Goal: Task Accomplishment & Management: Use online tool/utility

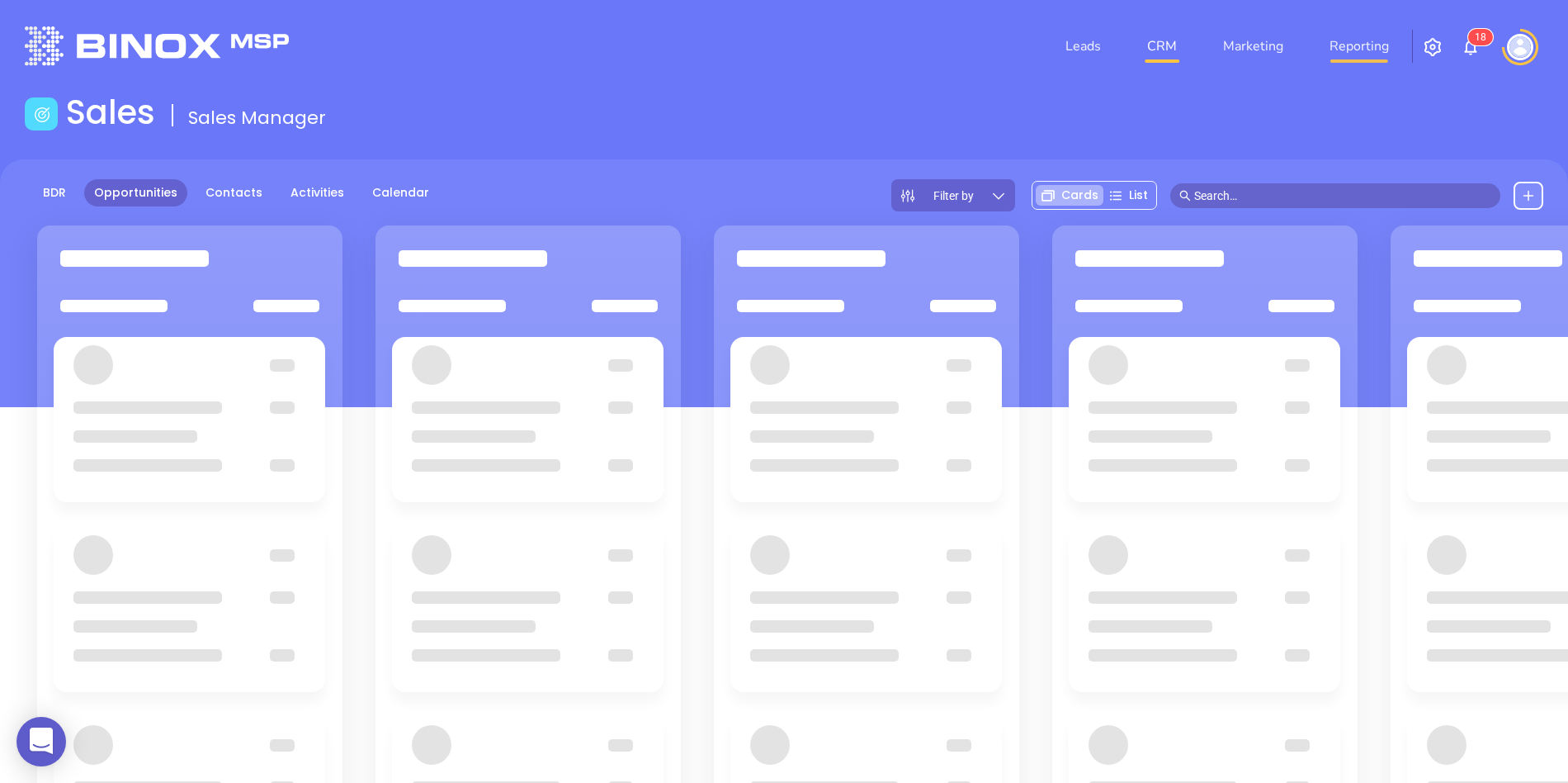
click at [1342, 52] on link "Reporting" at bounding box center [1359, 46] width 72 height 33
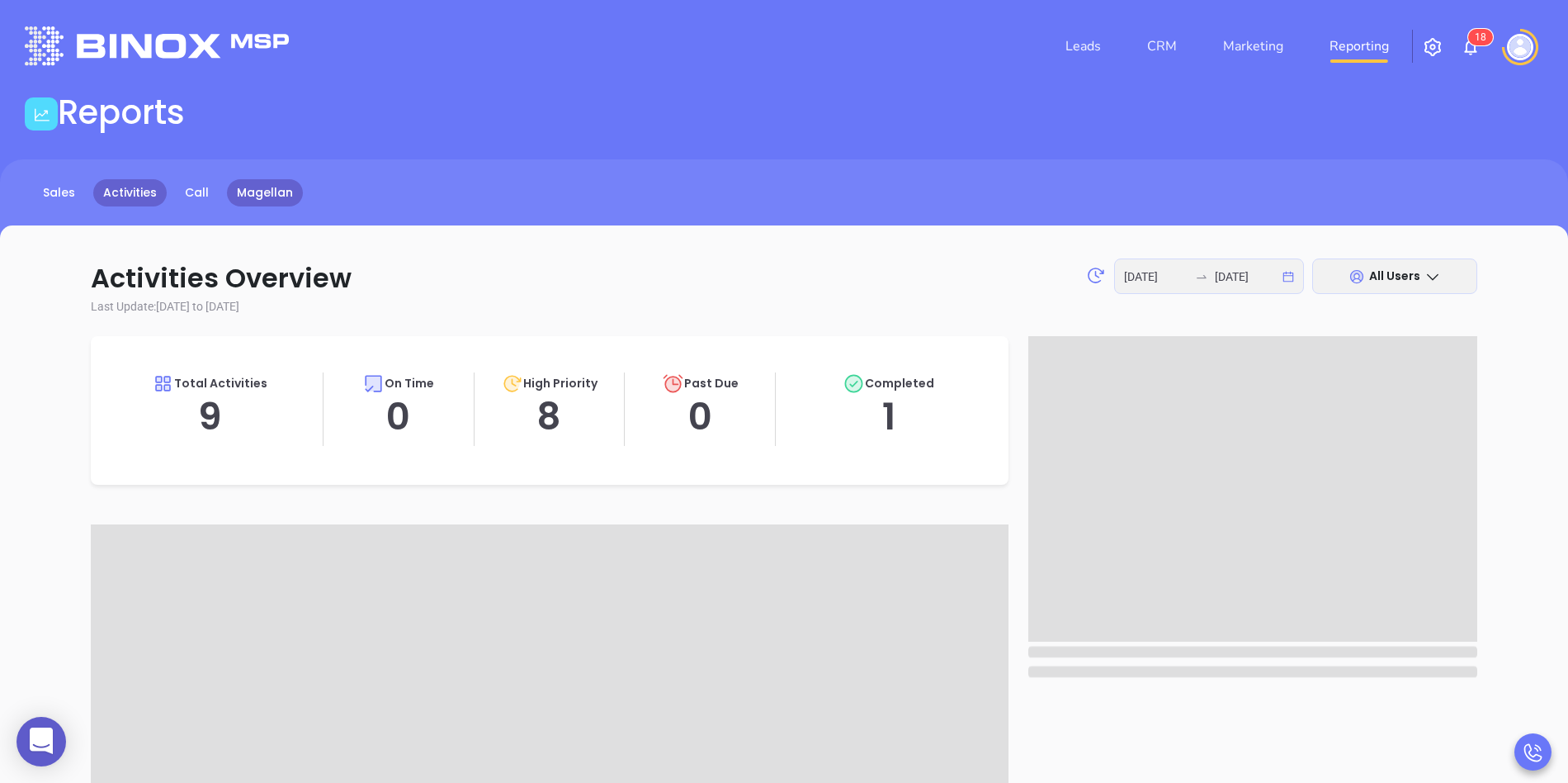
click at [243, 192] on link "Magellan" at bounding box center [264, 193] width 76 height 27
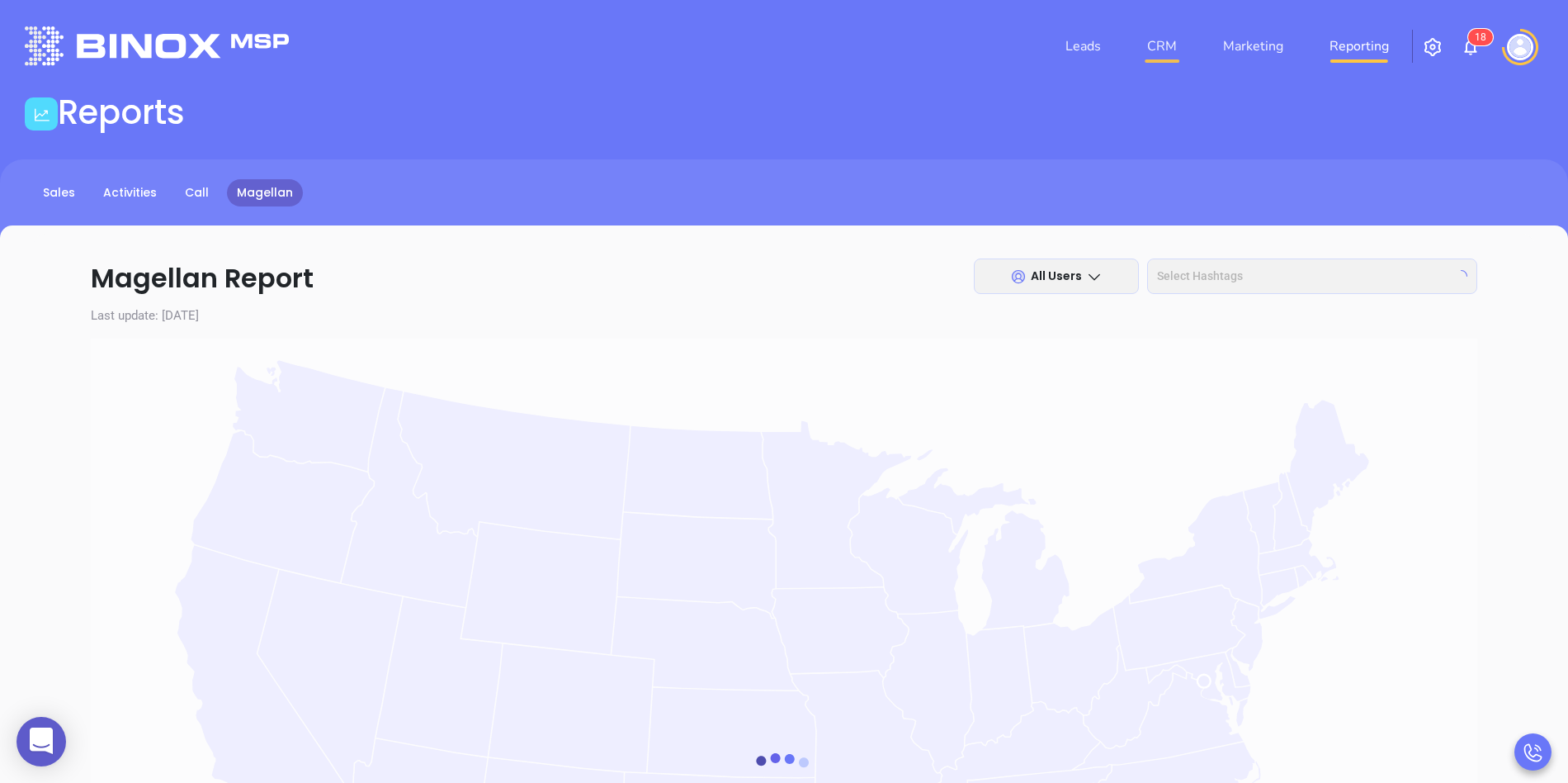
click at [1156, 45] on link "CRM" at bounding box center [1162, 46] width 42 height 33
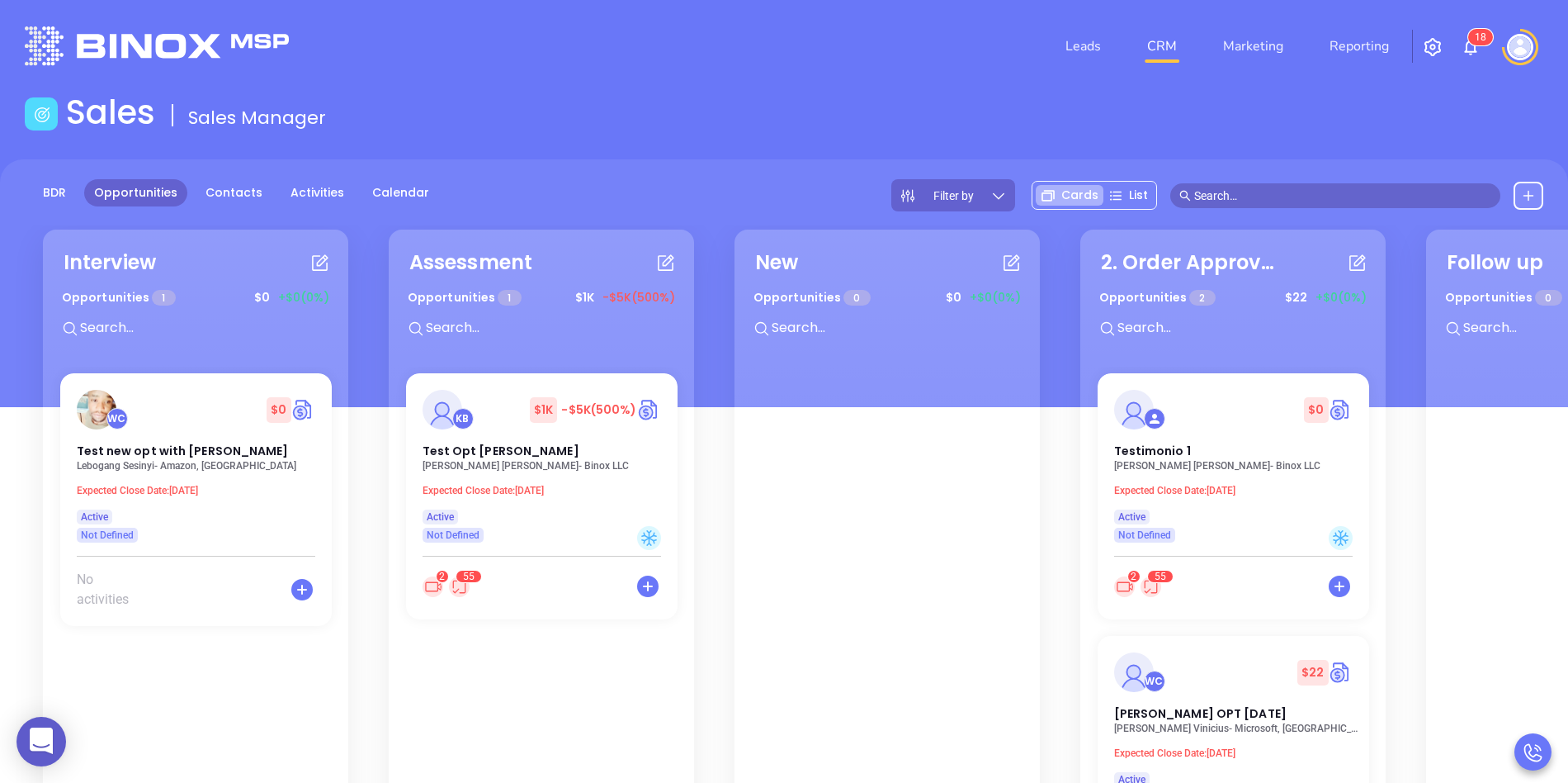
click at [1516, 35] on img at bounding box center [1520, 46] width 26 height 26
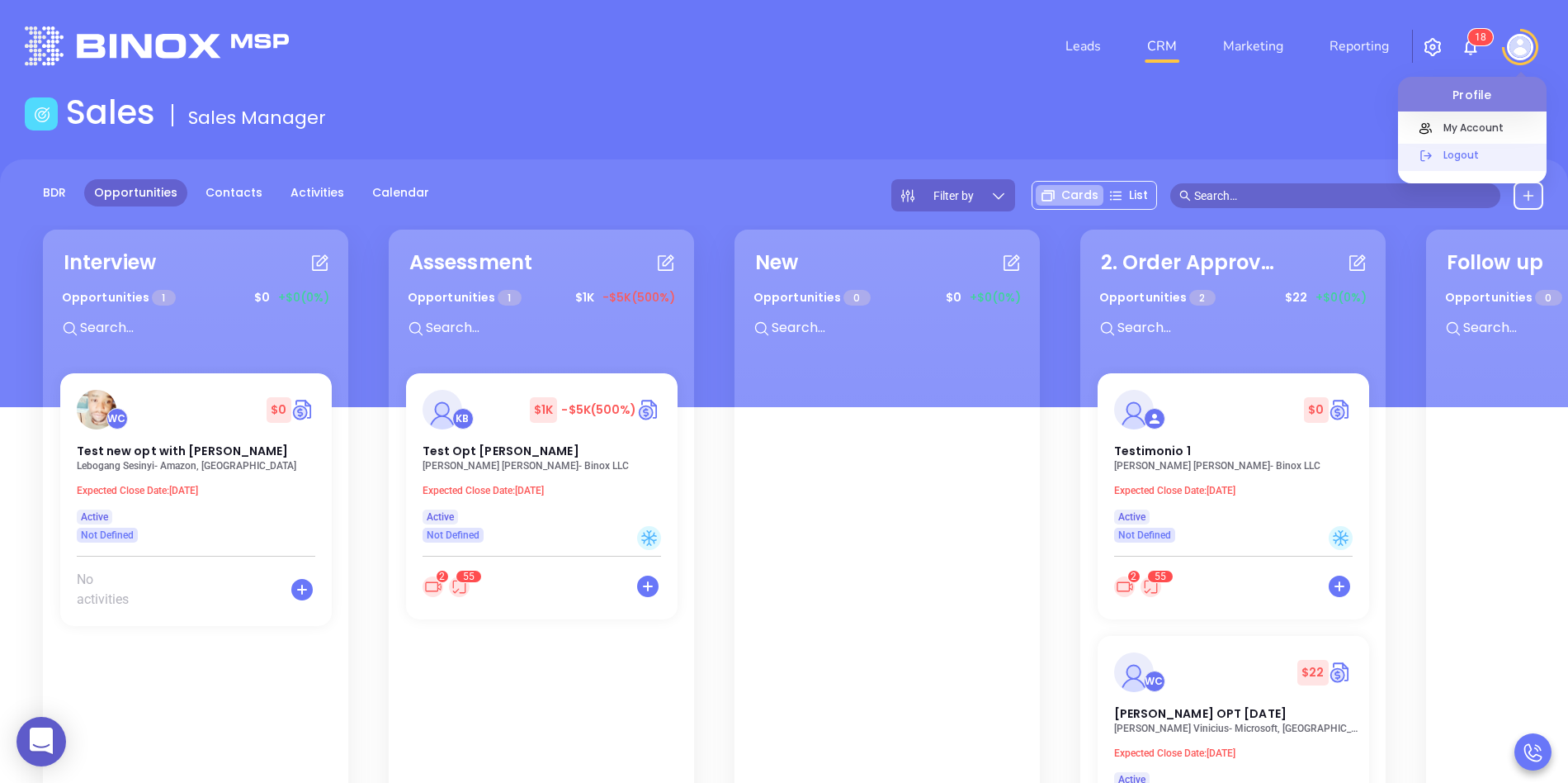
click at [1468, 146] on p "Logout" at bounding box center [1490, 154] width 111 height 17
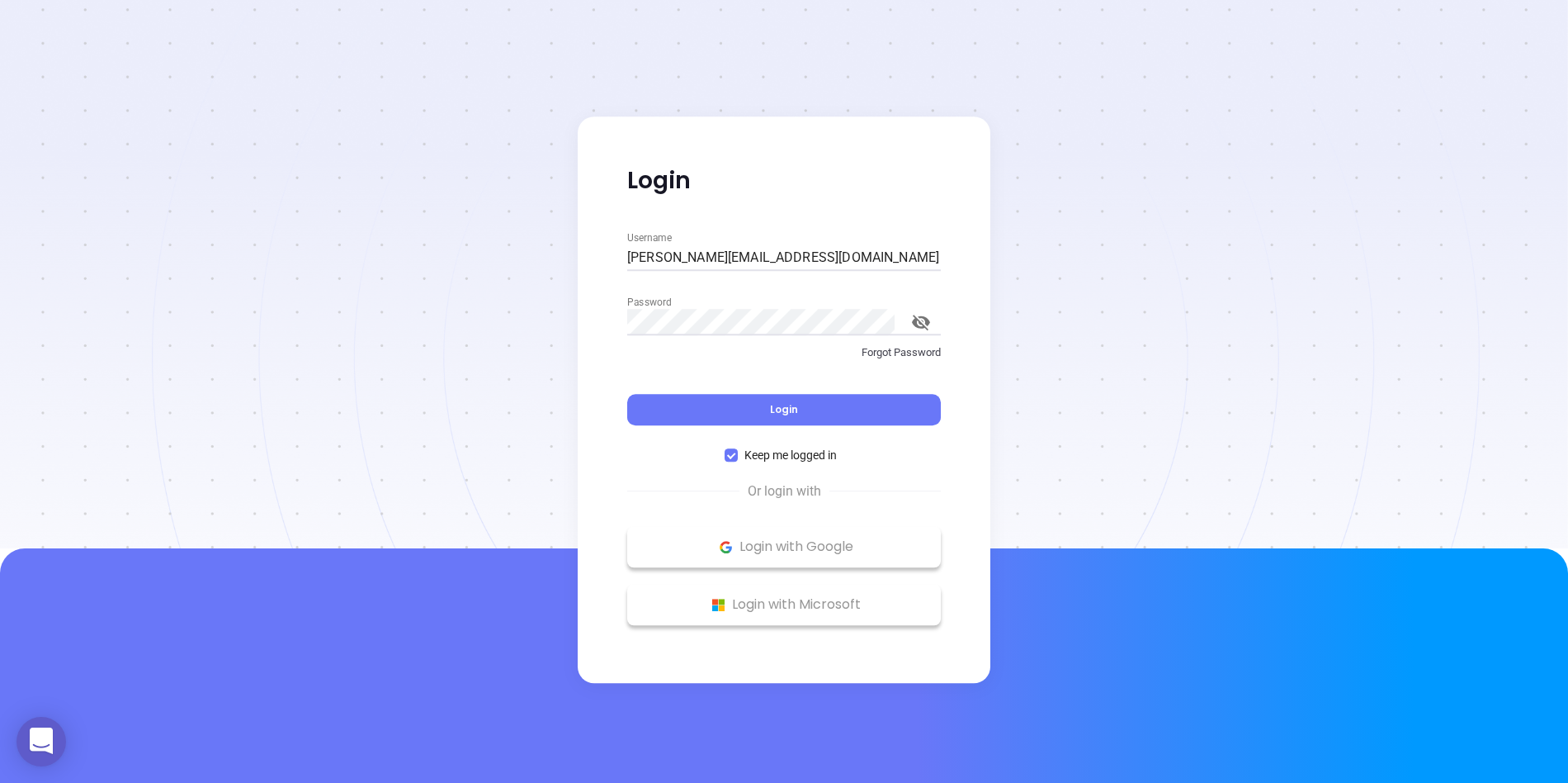
click at [469, 54] on div at bounding box center [784, 274] width 1568 height 548
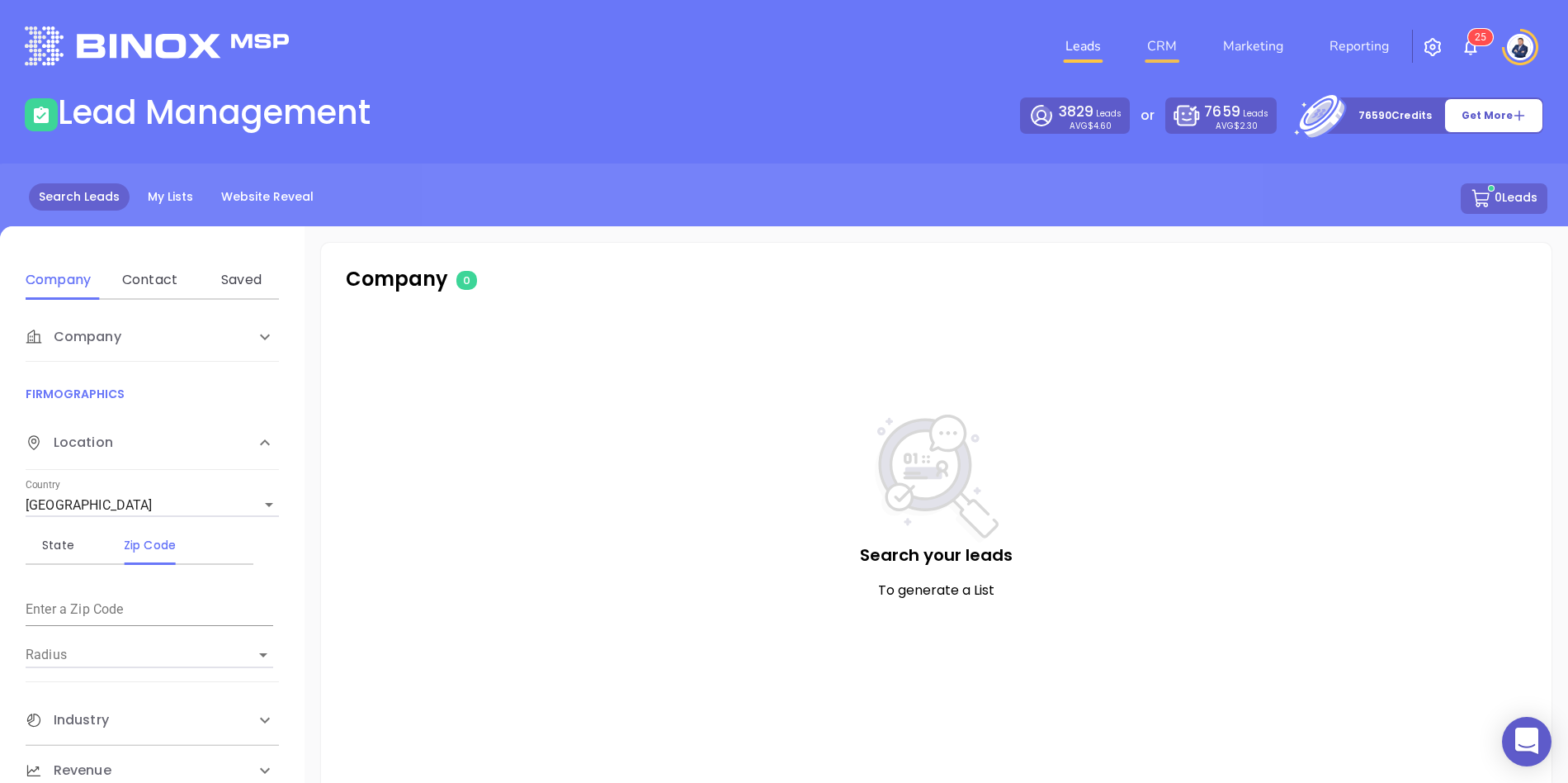
click at [1164, 46] on link "CRM" at bounding box center [1162, 46] width 42 height 33
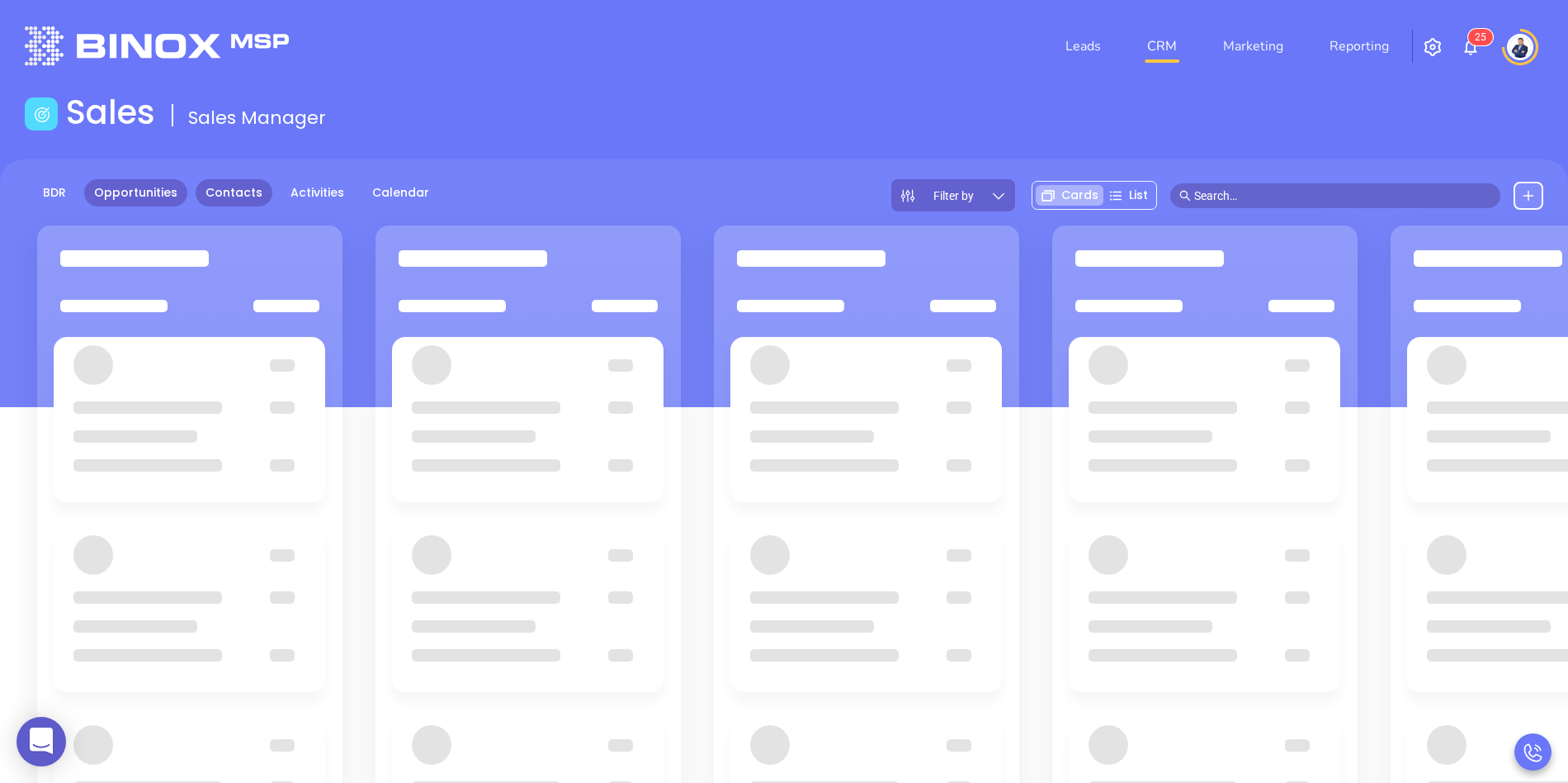
click at [210, 186] on link "Contacts" at bounding box center [234, 193] width 77 height 27
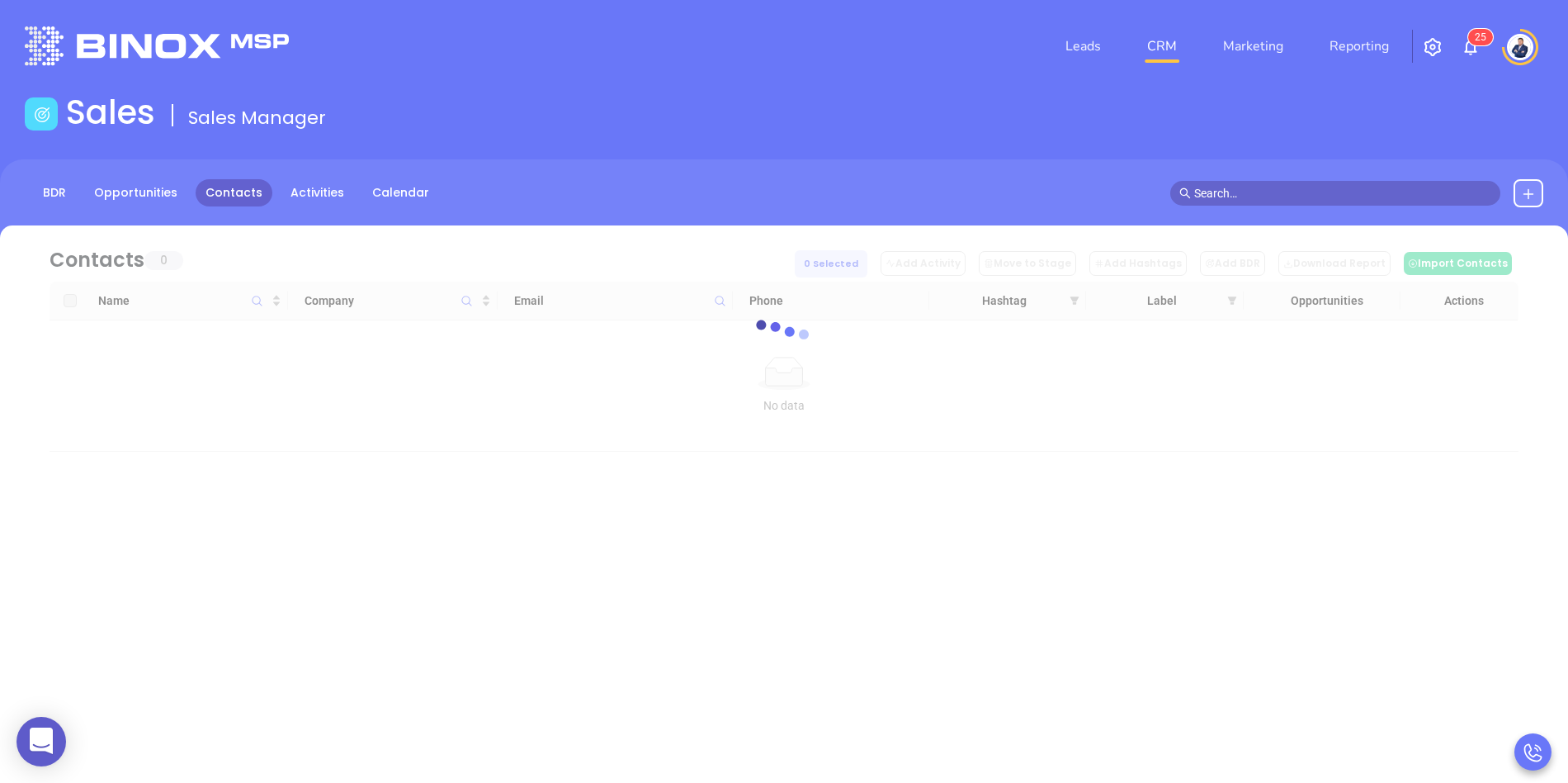
click at [783, 165] on div "BDR Opportunities Contacts Activities Calendar" at bounding box center [784, 201] width 1568 height 83
click at [1049, 237] on div at bounding box center [784, 338] width 1519 height 226
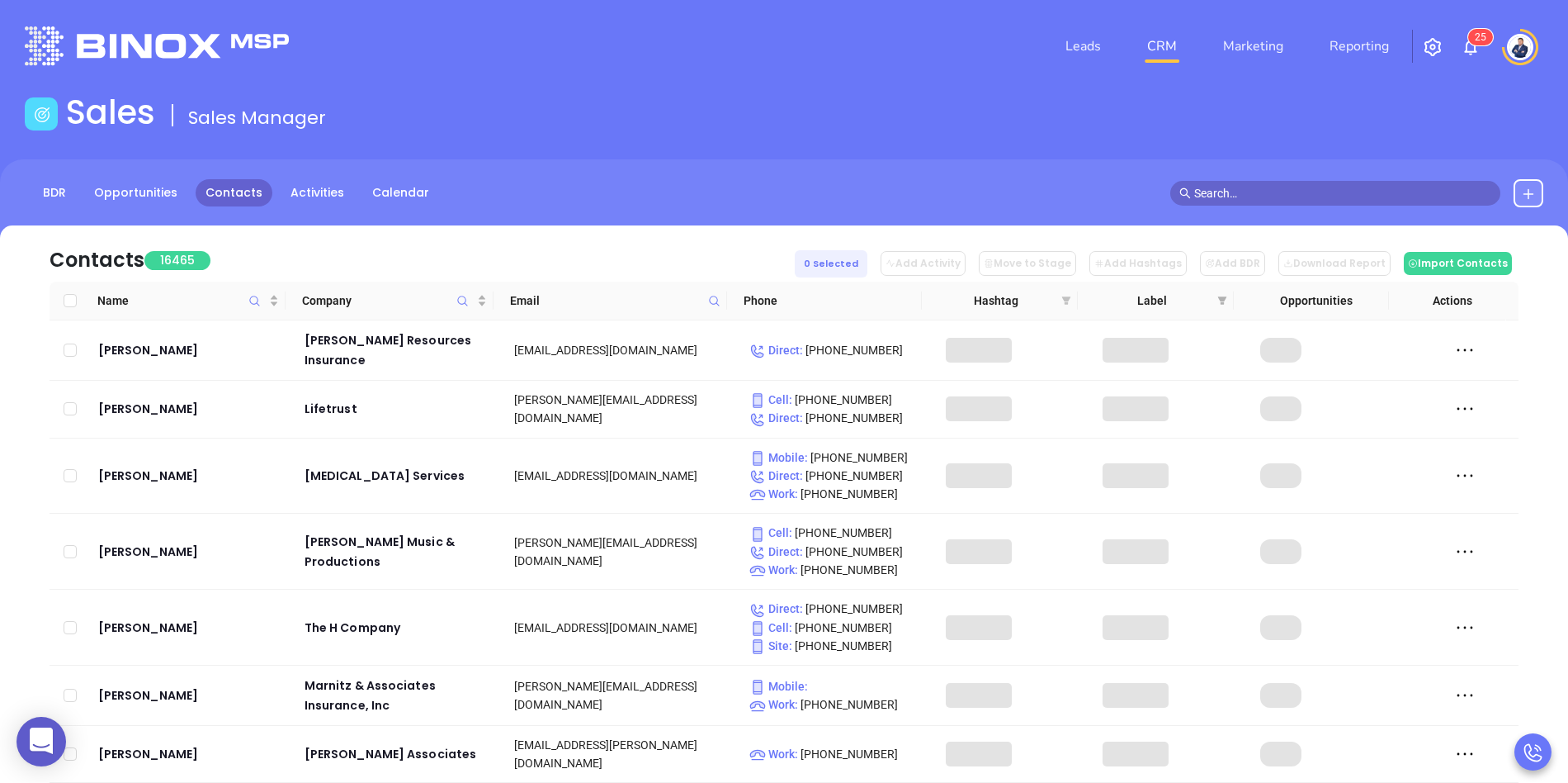
click at [1064, 299] on icon "filter" at bounding box center [1065, 300] width 9 height 9
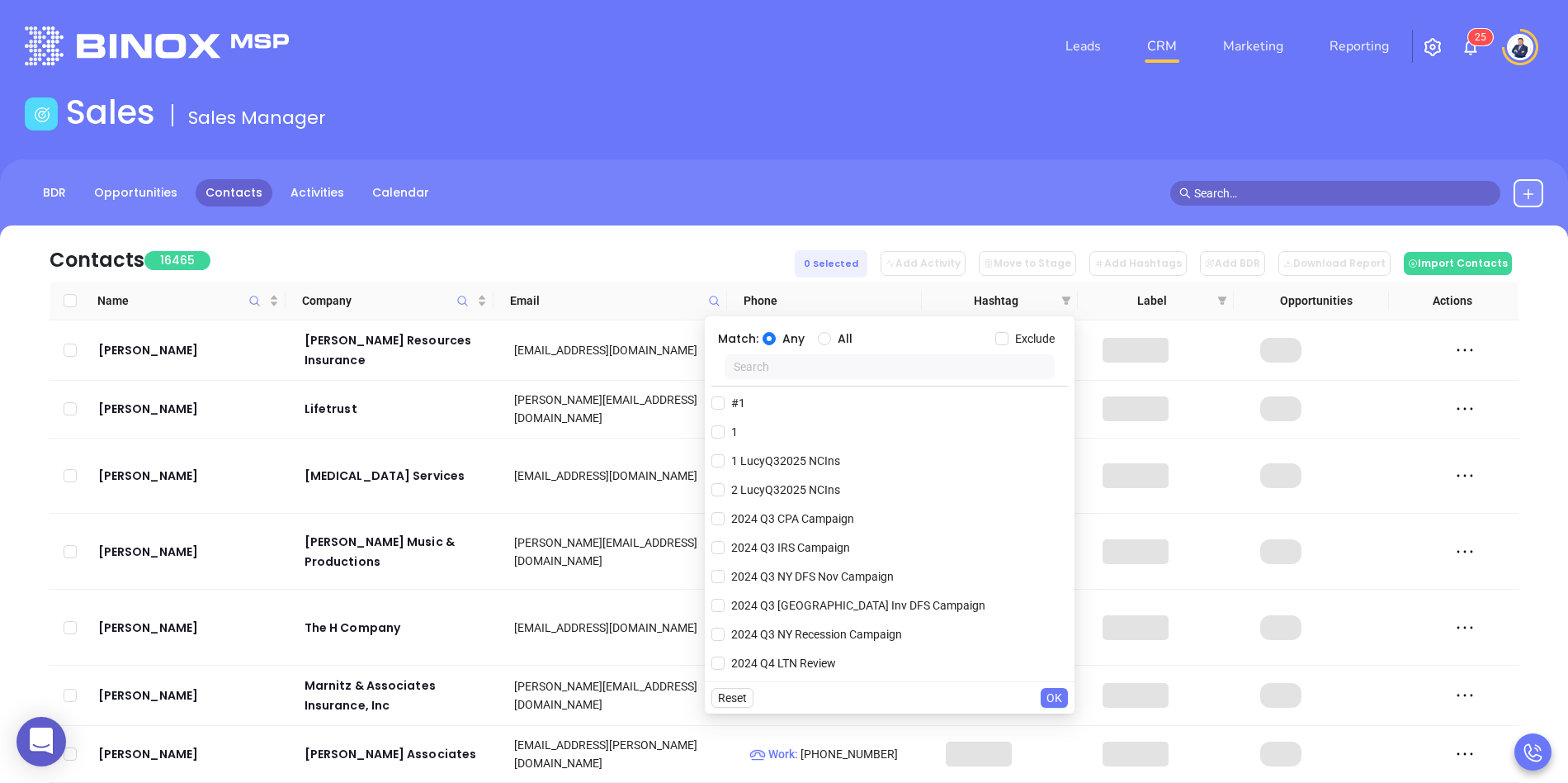
click at [822, 372] on input "text" at bounding box center [890, 367] width 330 height 25
paste input "NC INS IDSA Q3 0825 C1"
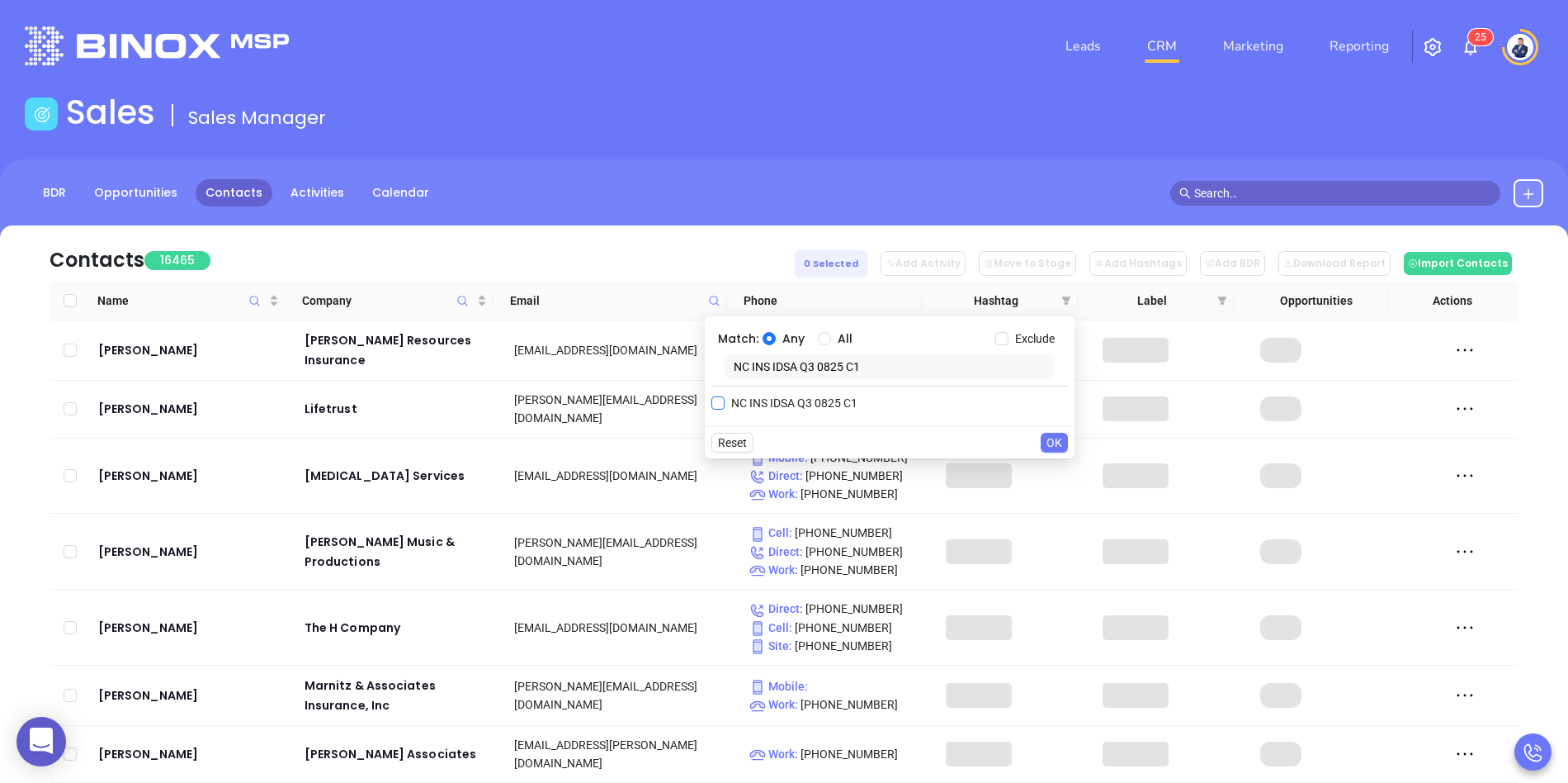
type input "NC INS IDSA Q3 0825 C1"
click at [721, 402] on input "NC INS IDSA Q3 0825 C1" at bounding box center [718, 404] width 14 height 14
checkbox input "true"
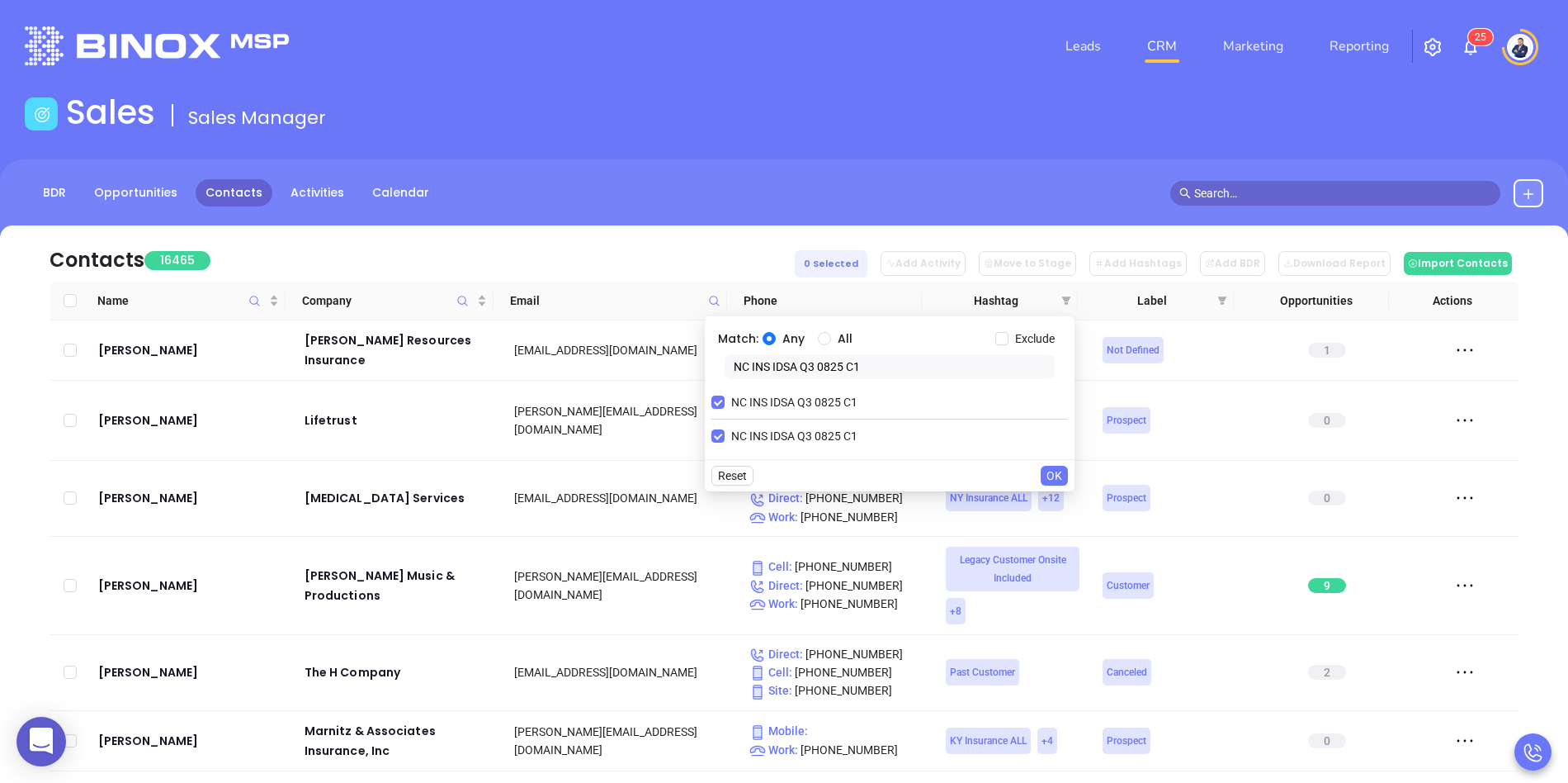
click at [1054, 473] on span "OK" at bounding box center [1054, 475] width 15 height 18
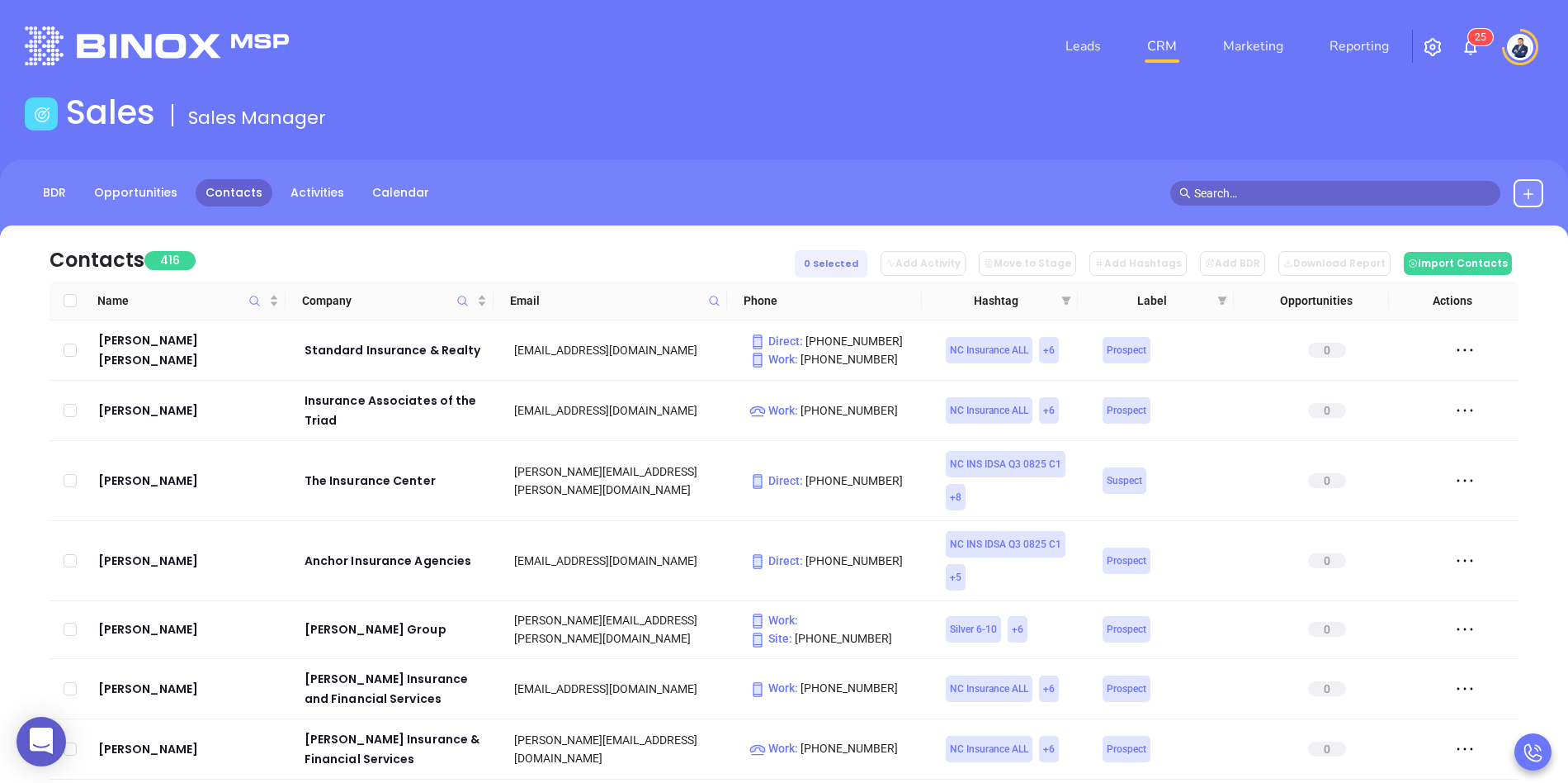
scroll to position [130, 0]
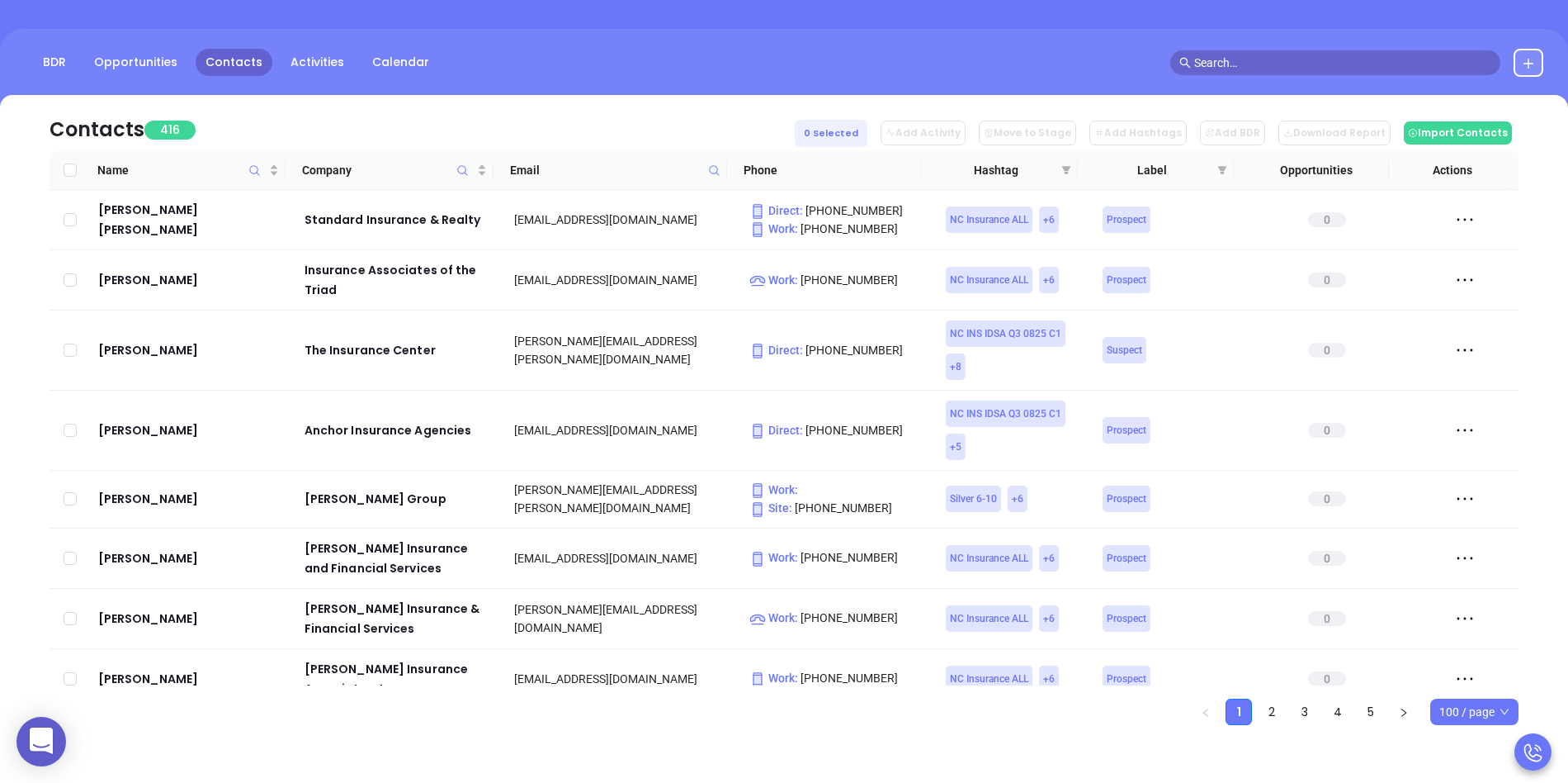
click at [1476, 705] on span "100 / page" at bounding box center [1474, 712] width 70 height 25
click at [1472, 679] on div "500 / page" at bounding box center [1474, 679] width 63 height 18
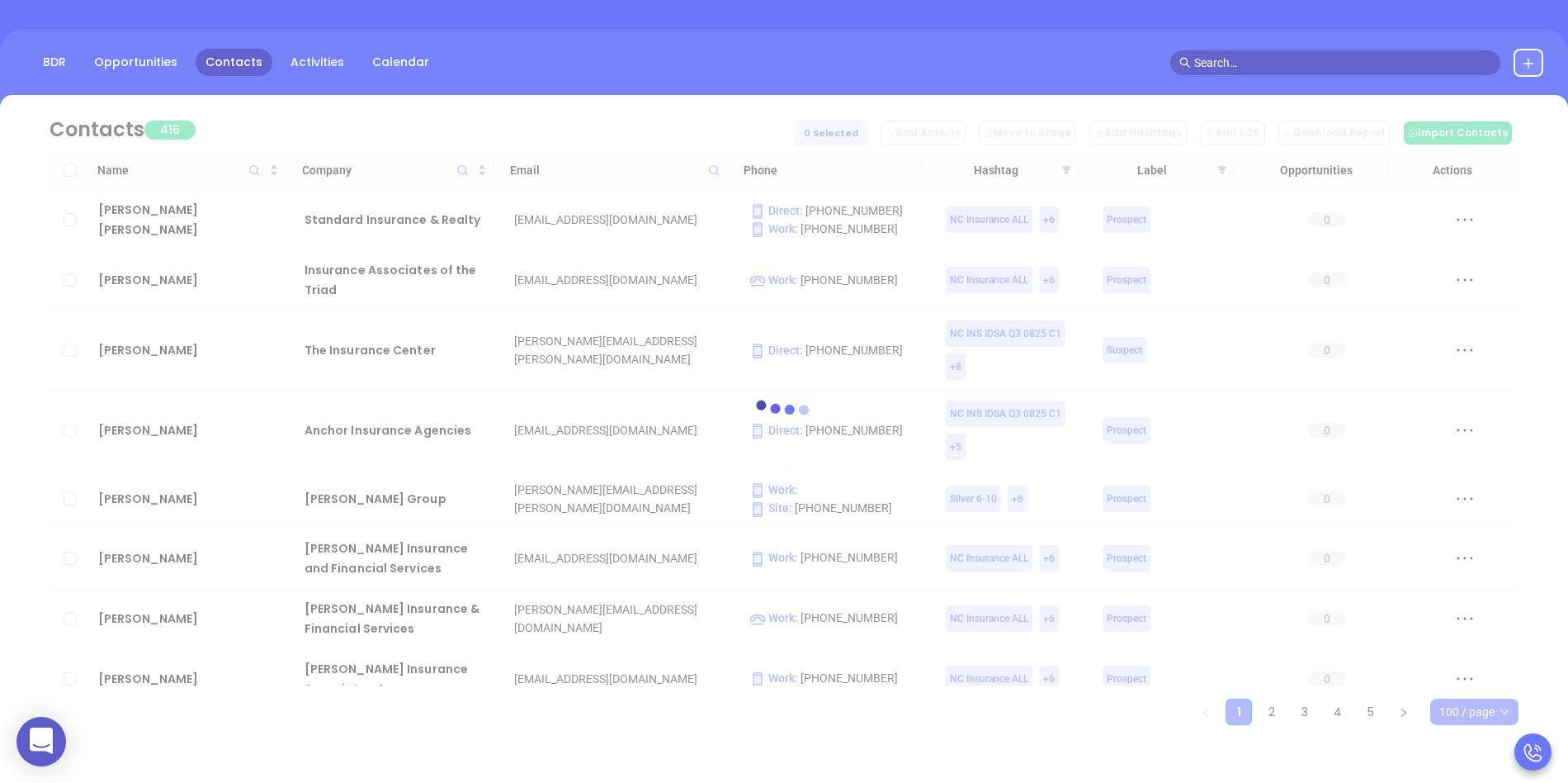
click at [652, 49] on div "BDR Opportunities Contacts Activities Calendar" at bounding box center [784, 62] width 1568 height 28
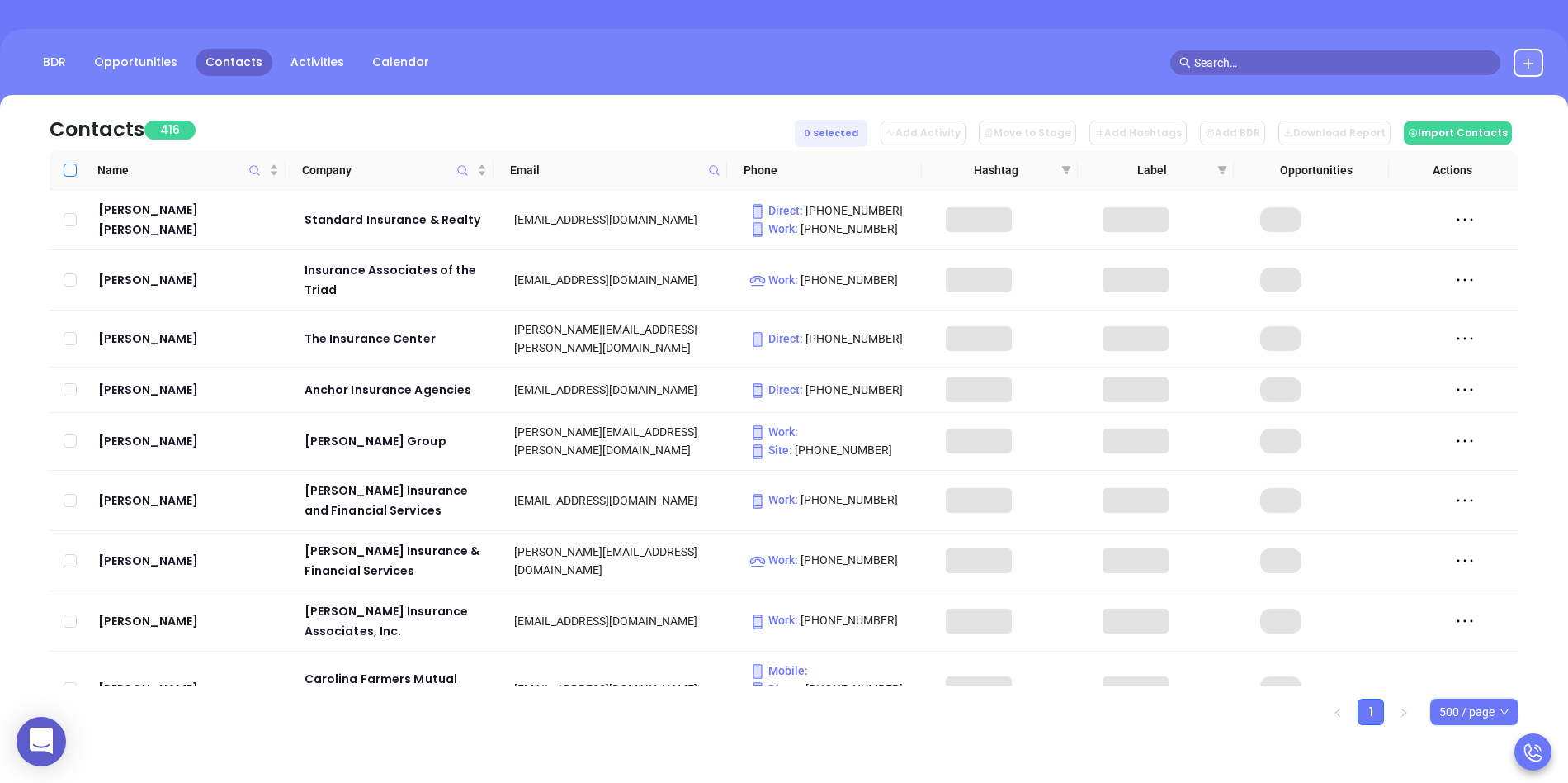
click at [70, 169] on input "Select all" at bounding box center [70, 170] width 14 height 14
checkbox input "true"
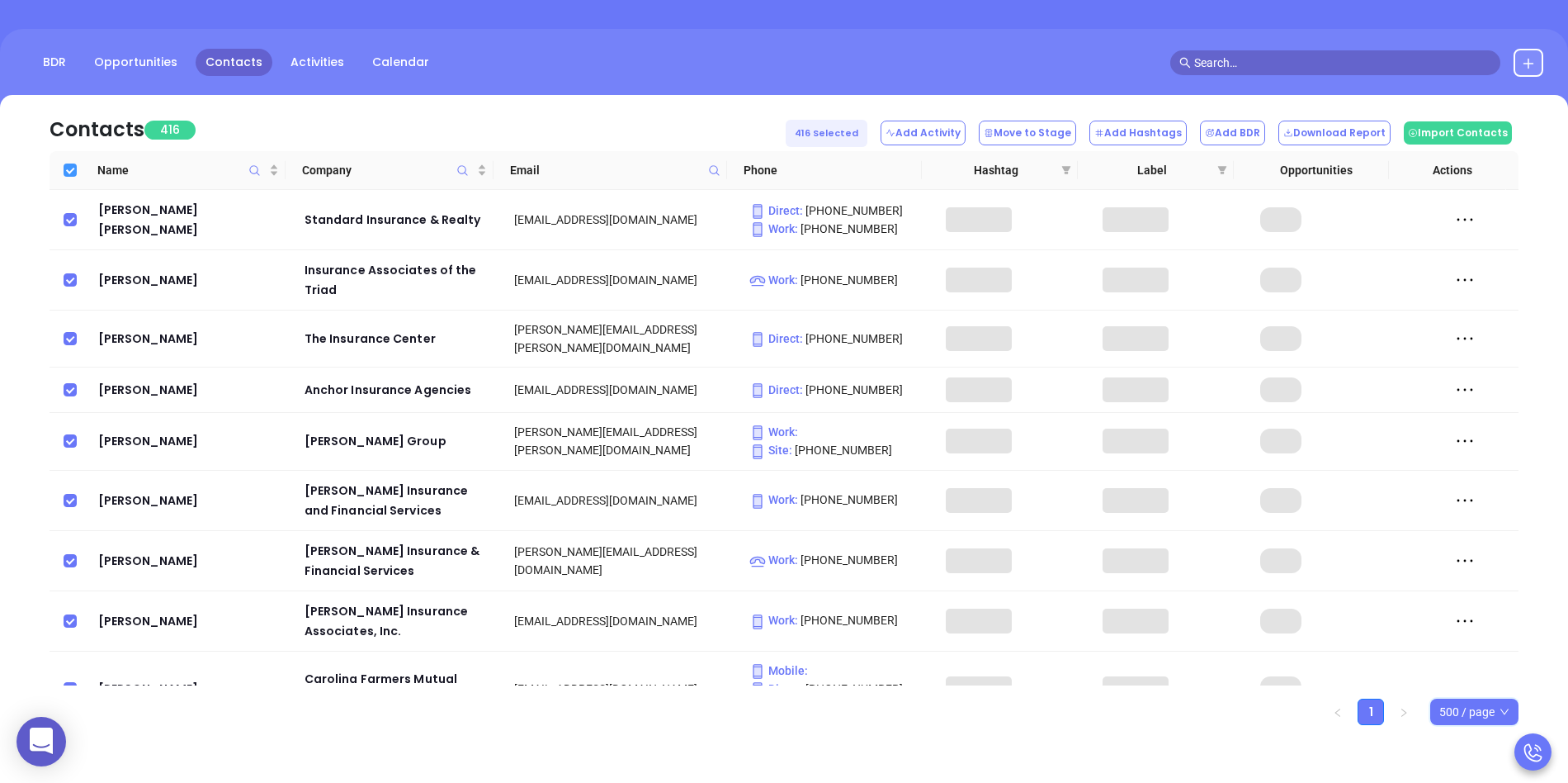
checkbox input "true"
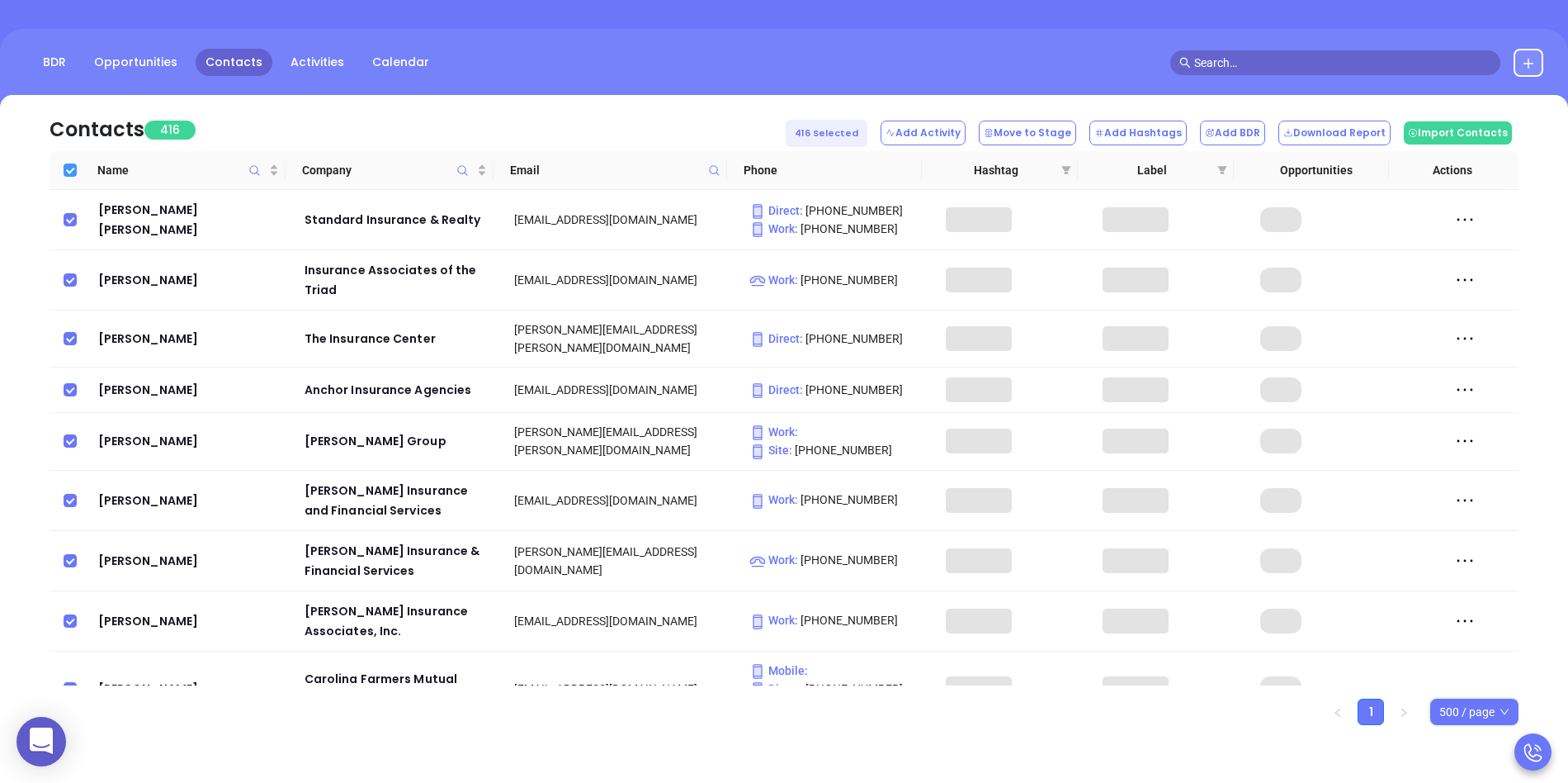
checkbox input "true"
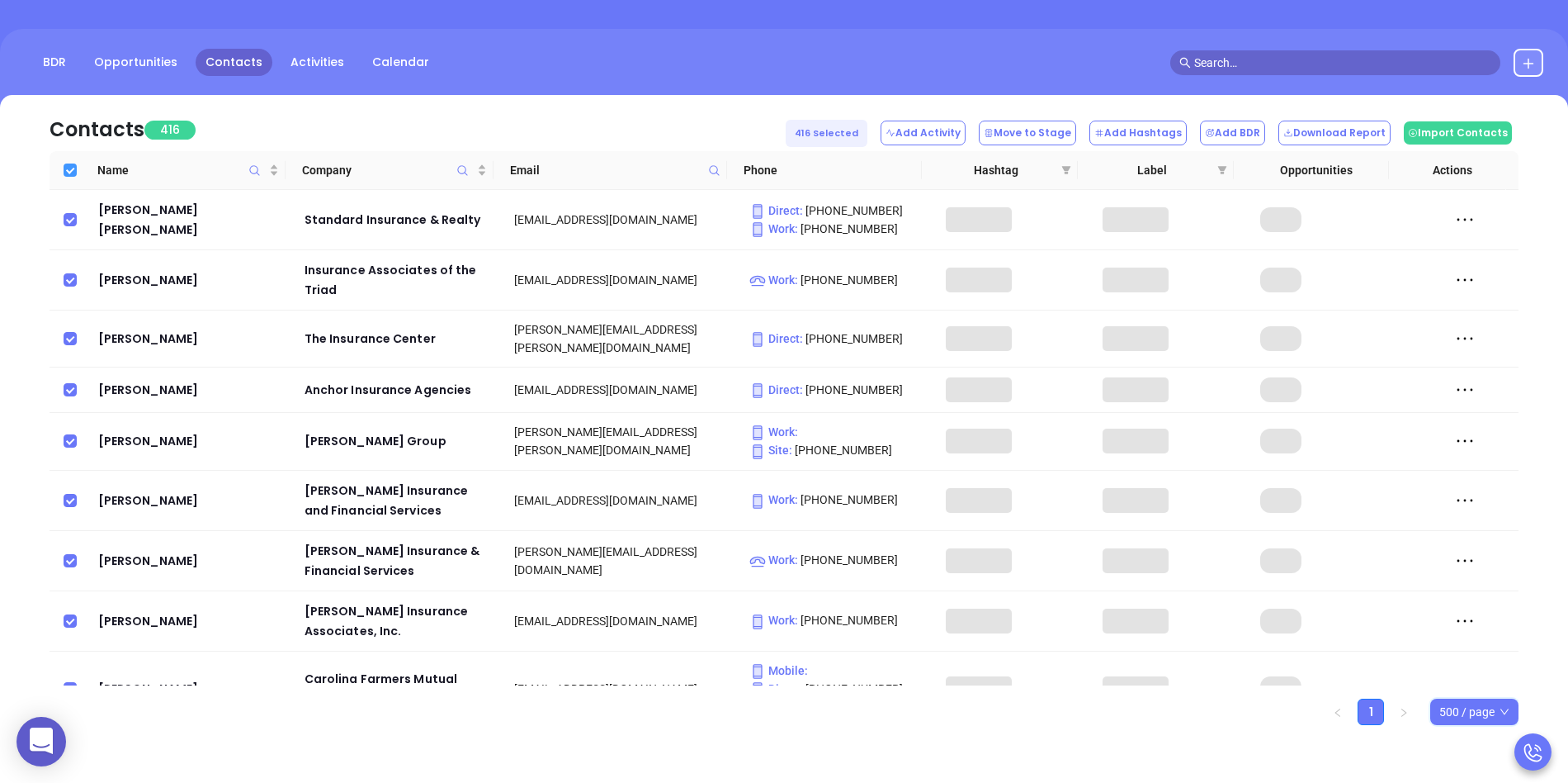
checkbox input "true"
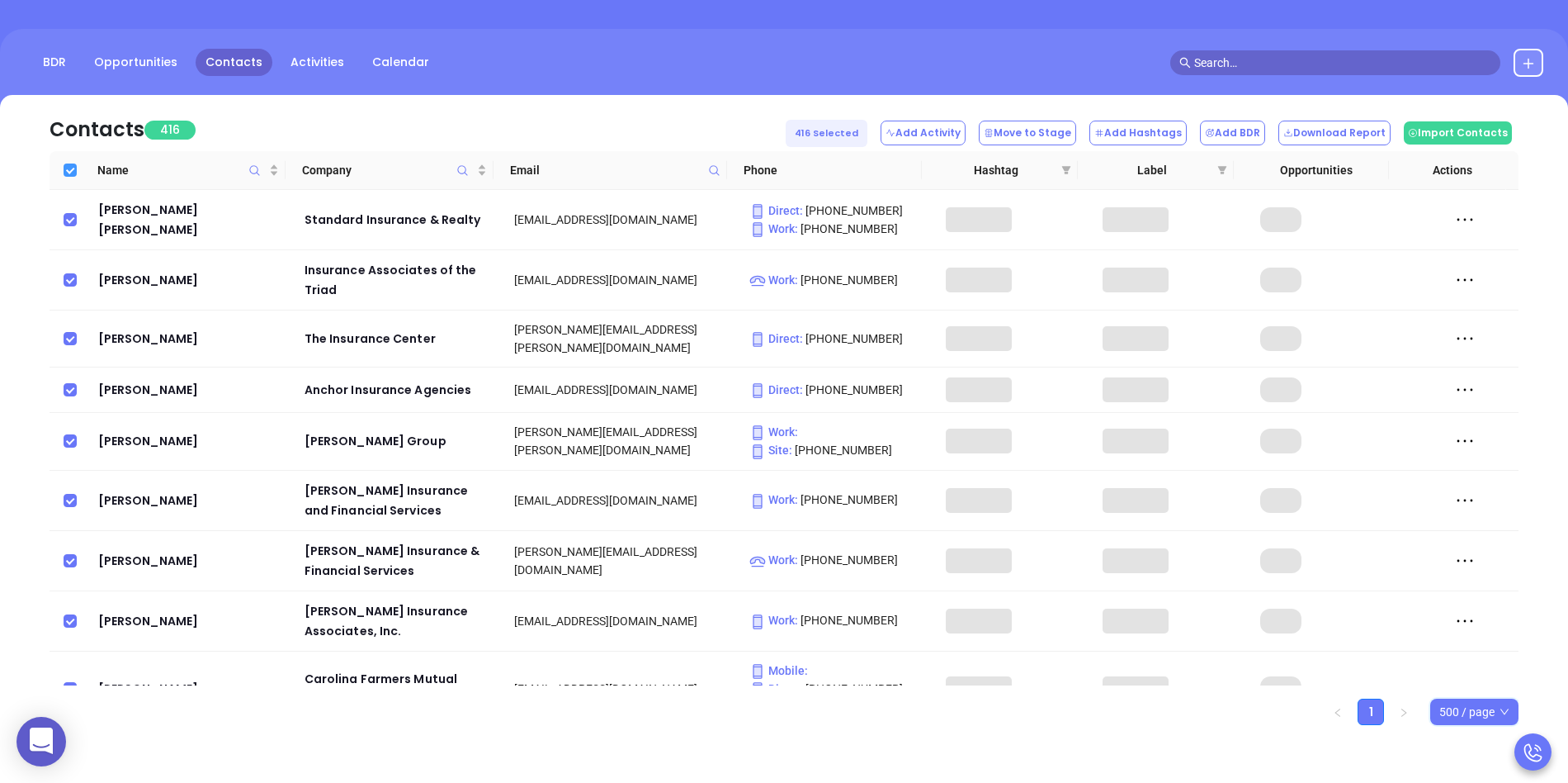
checkbox input "true"
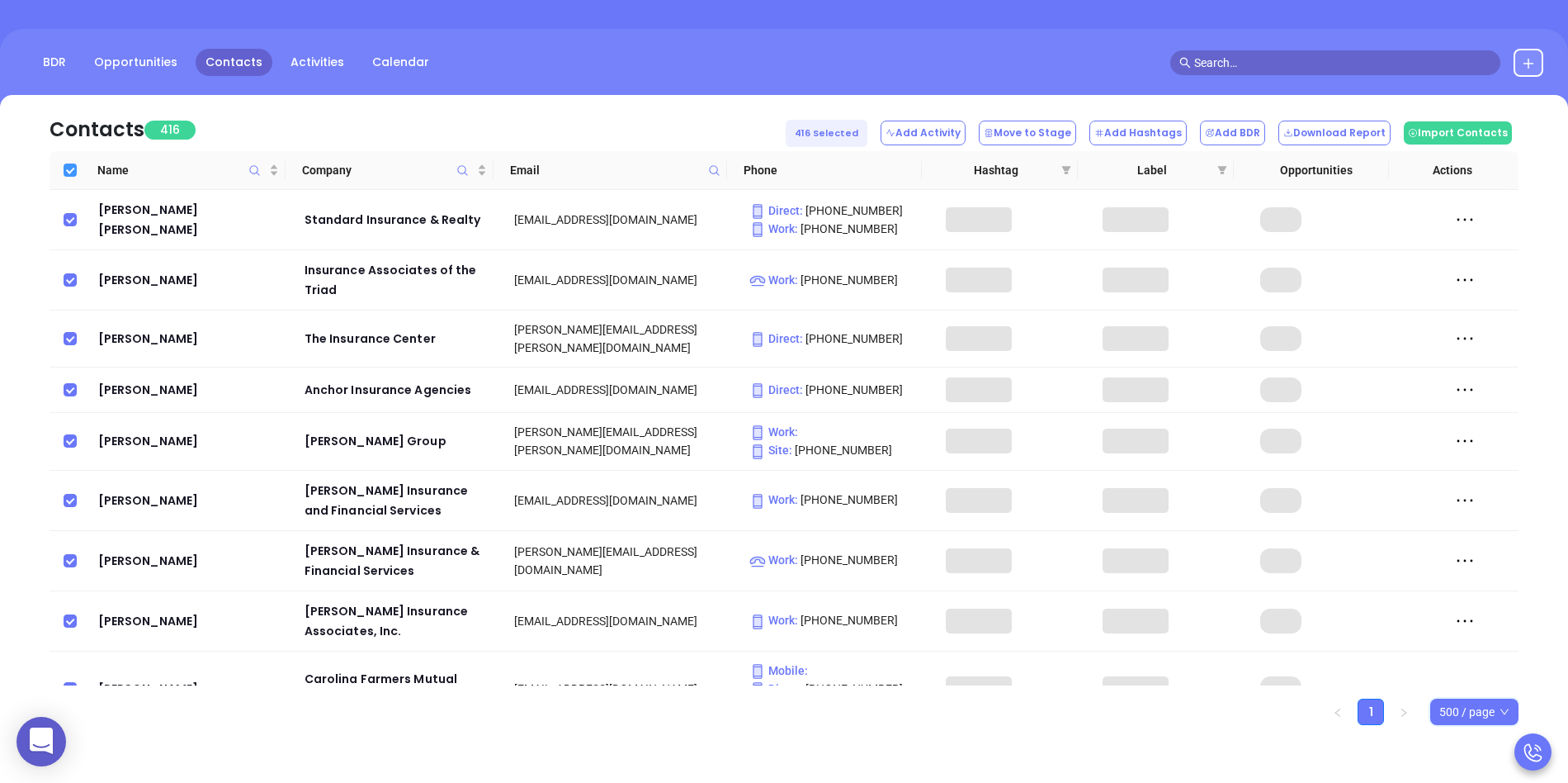
checkbox input "true"
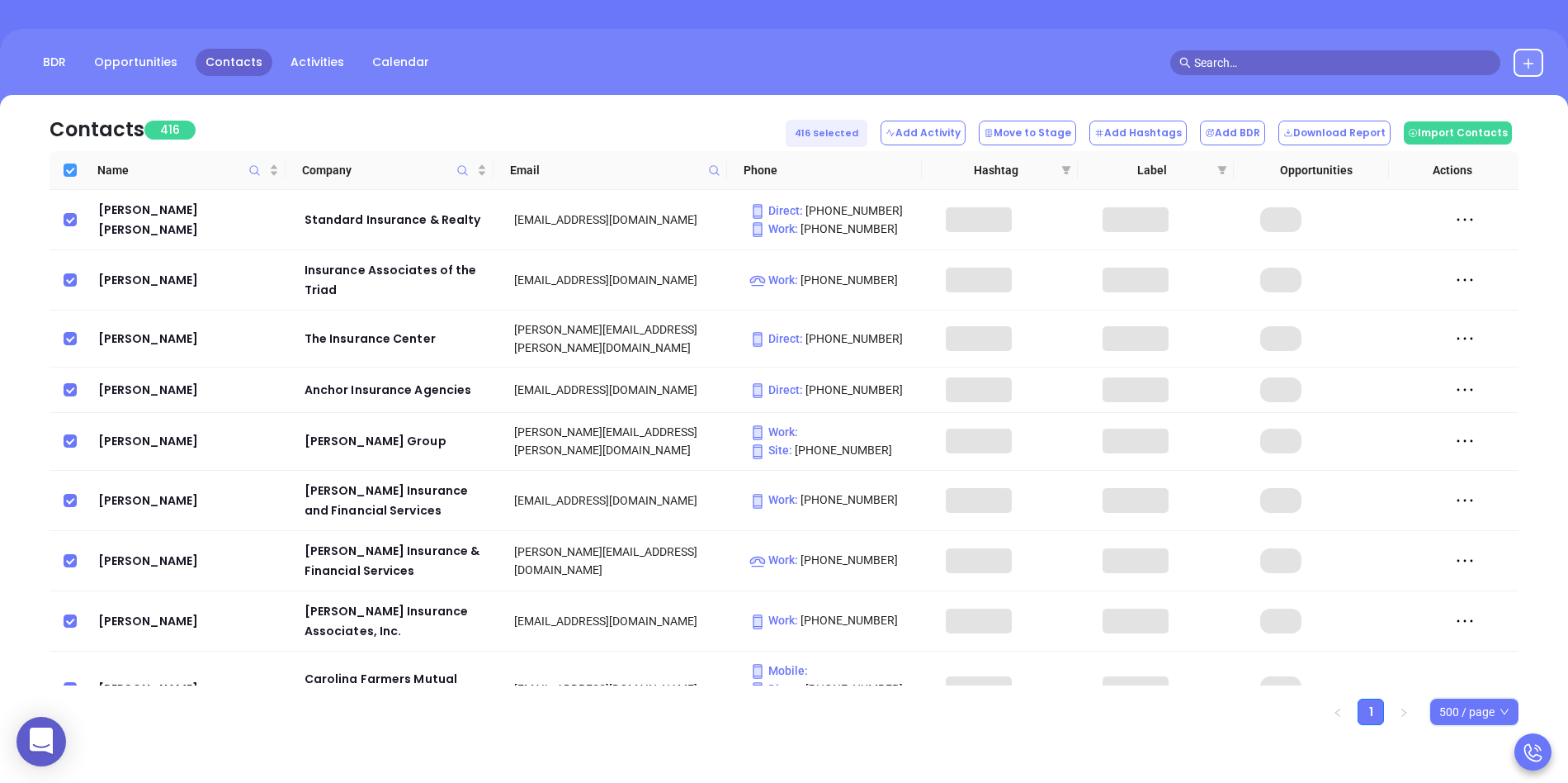
checkbox input "true"
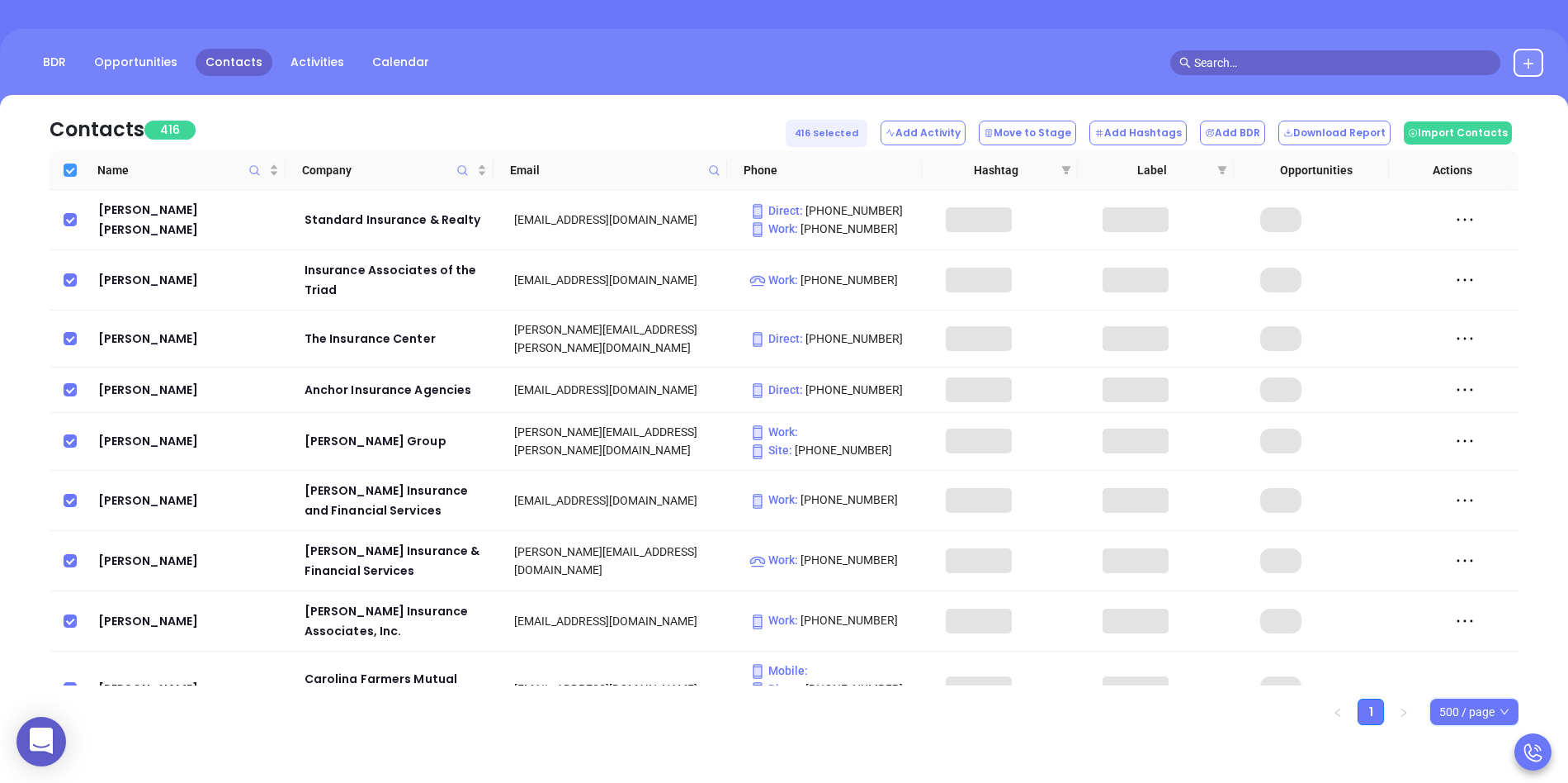
checkbox input "true"
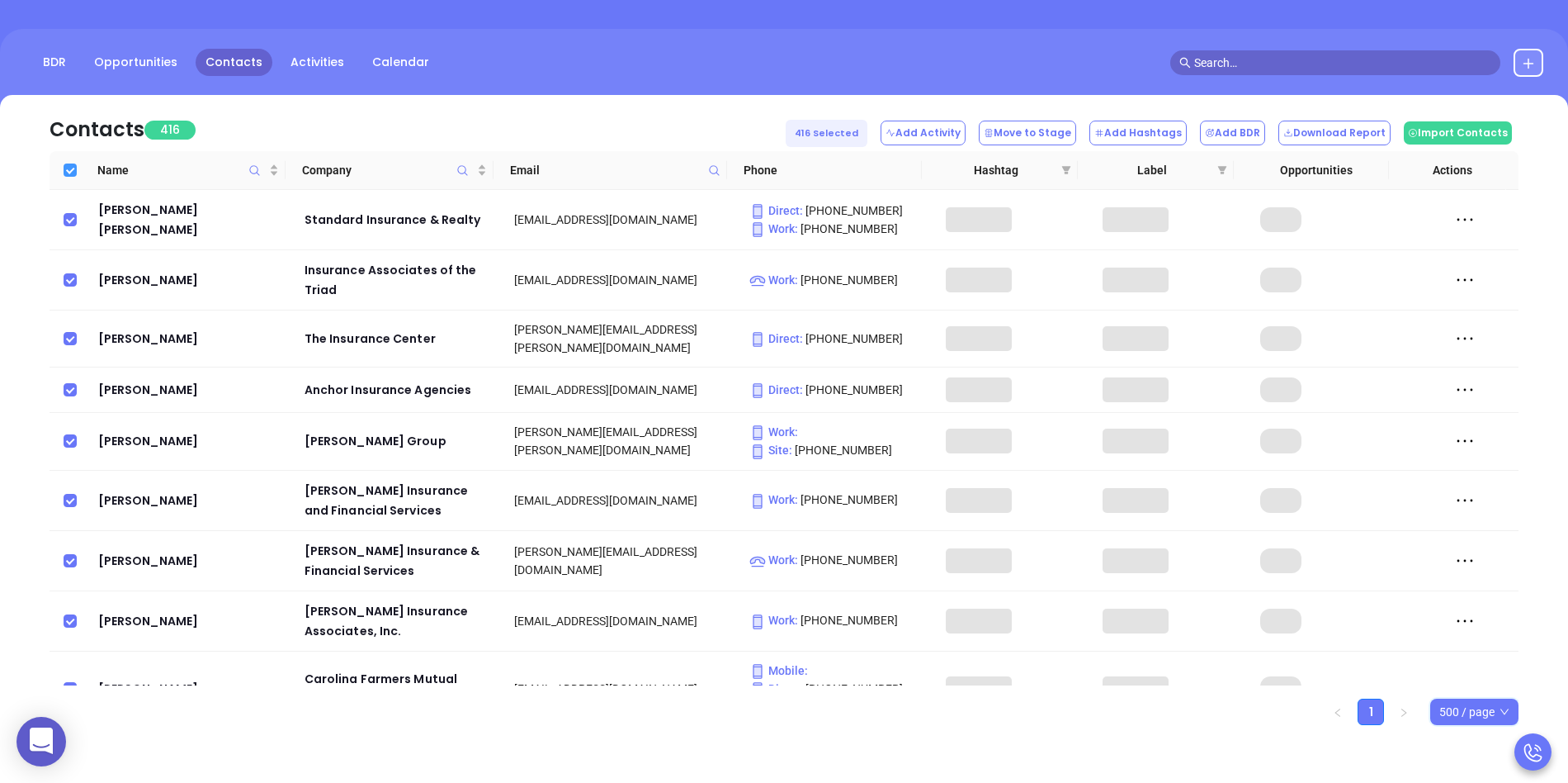
checkbox input "true"
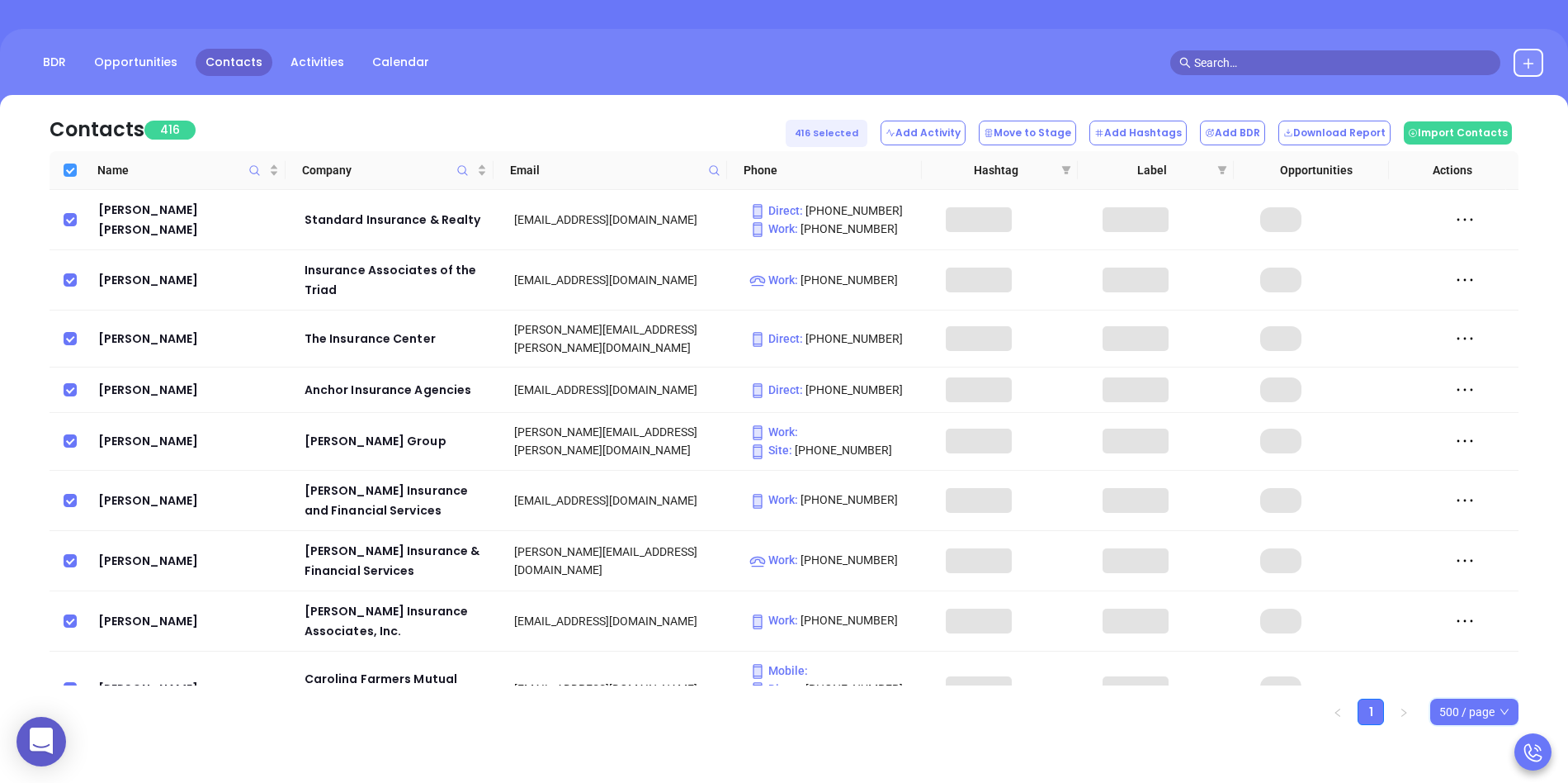
checkbox input "true"
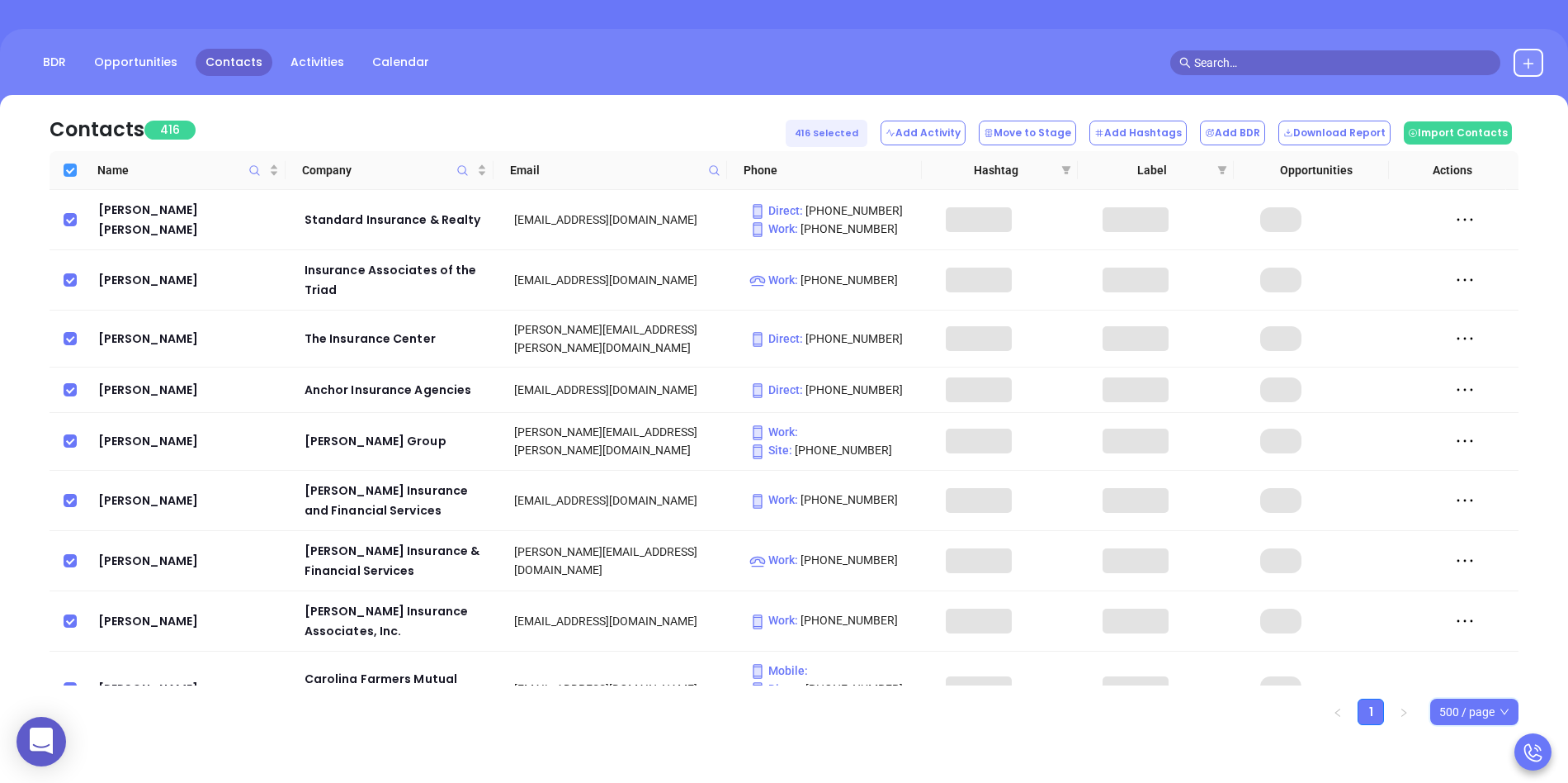
checkbox input "true"
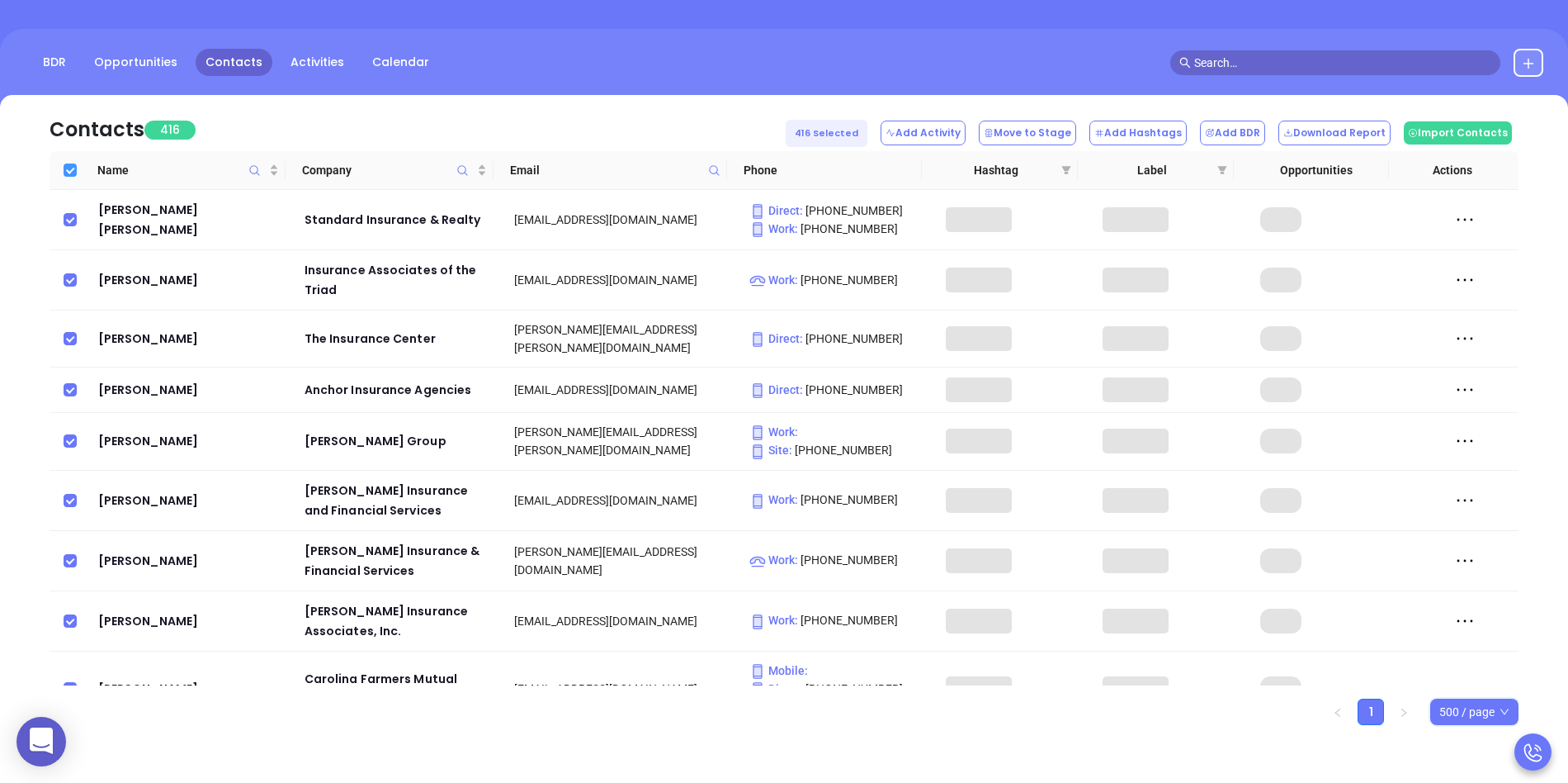
checkbox input "true"
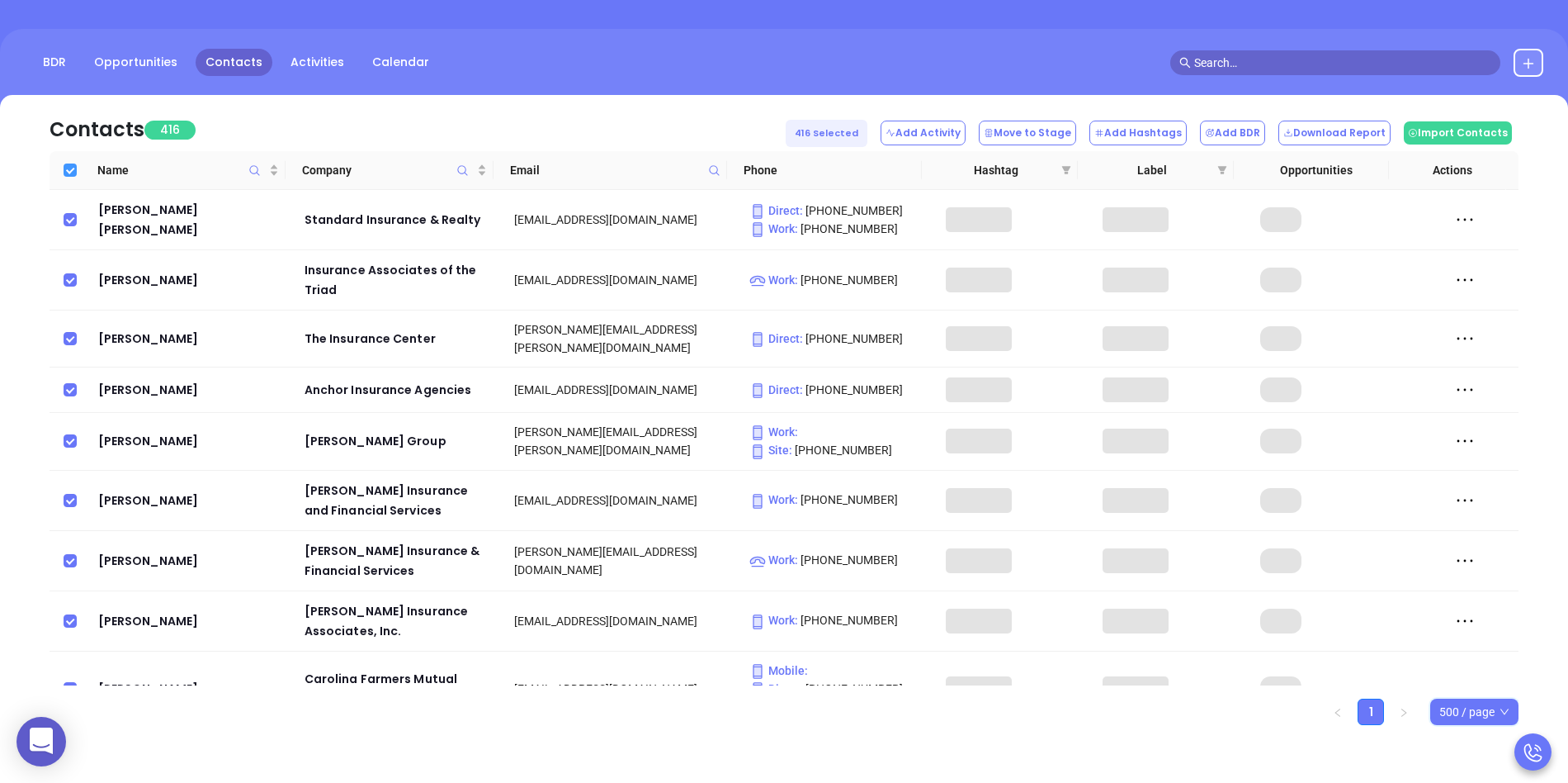
checkbox input "true"
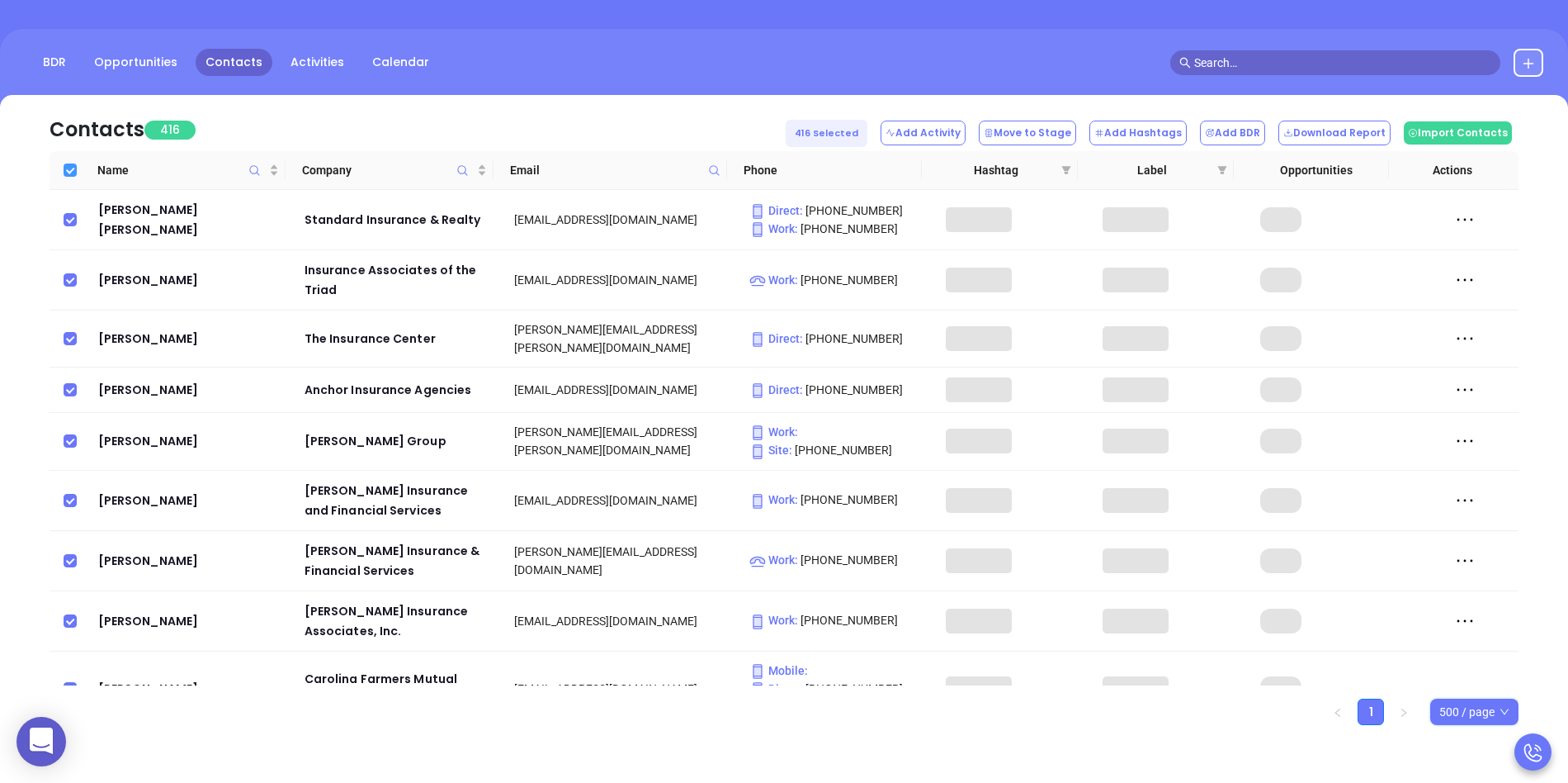
checkbox input "true"
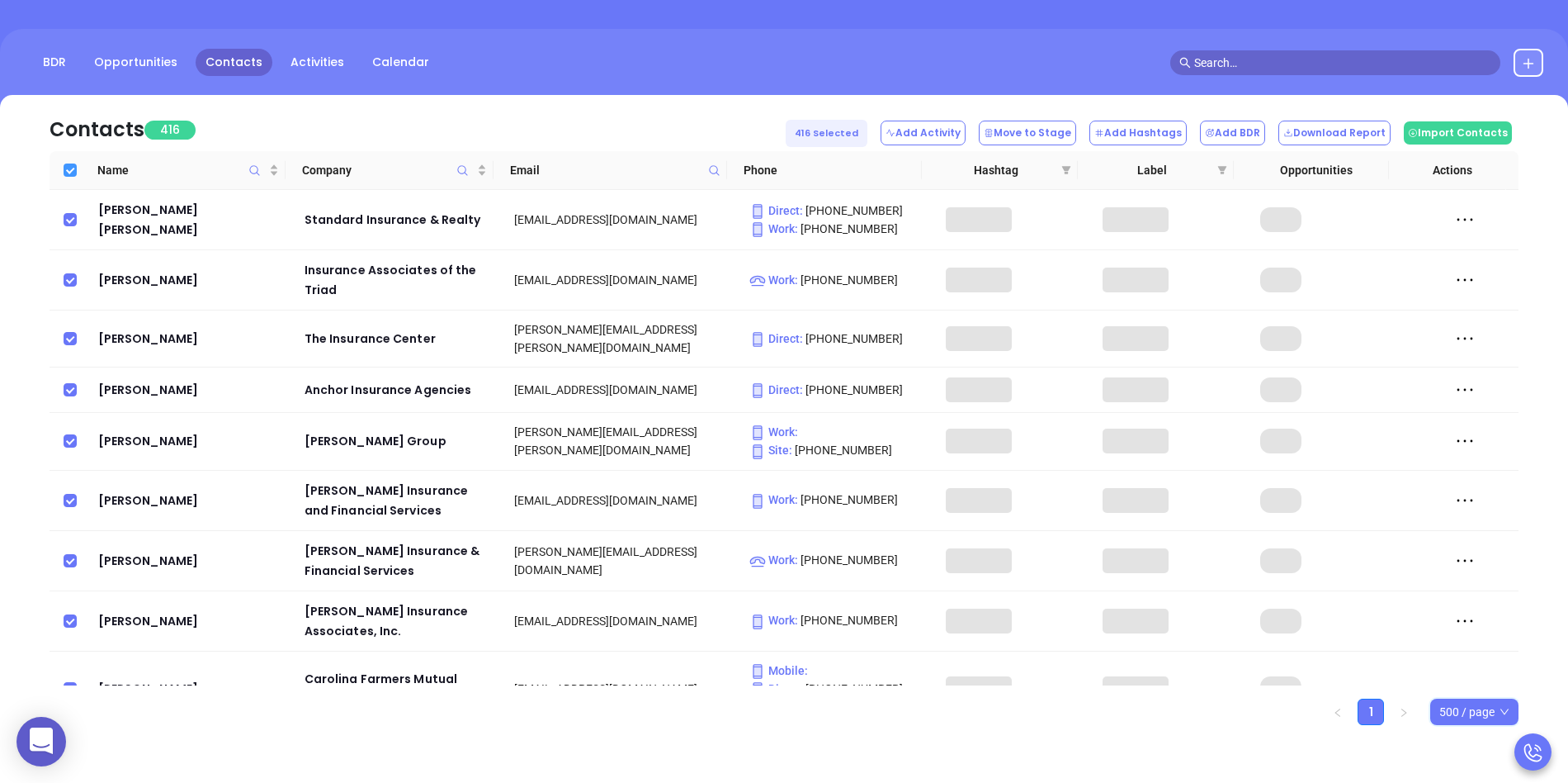
checkbox input "true"
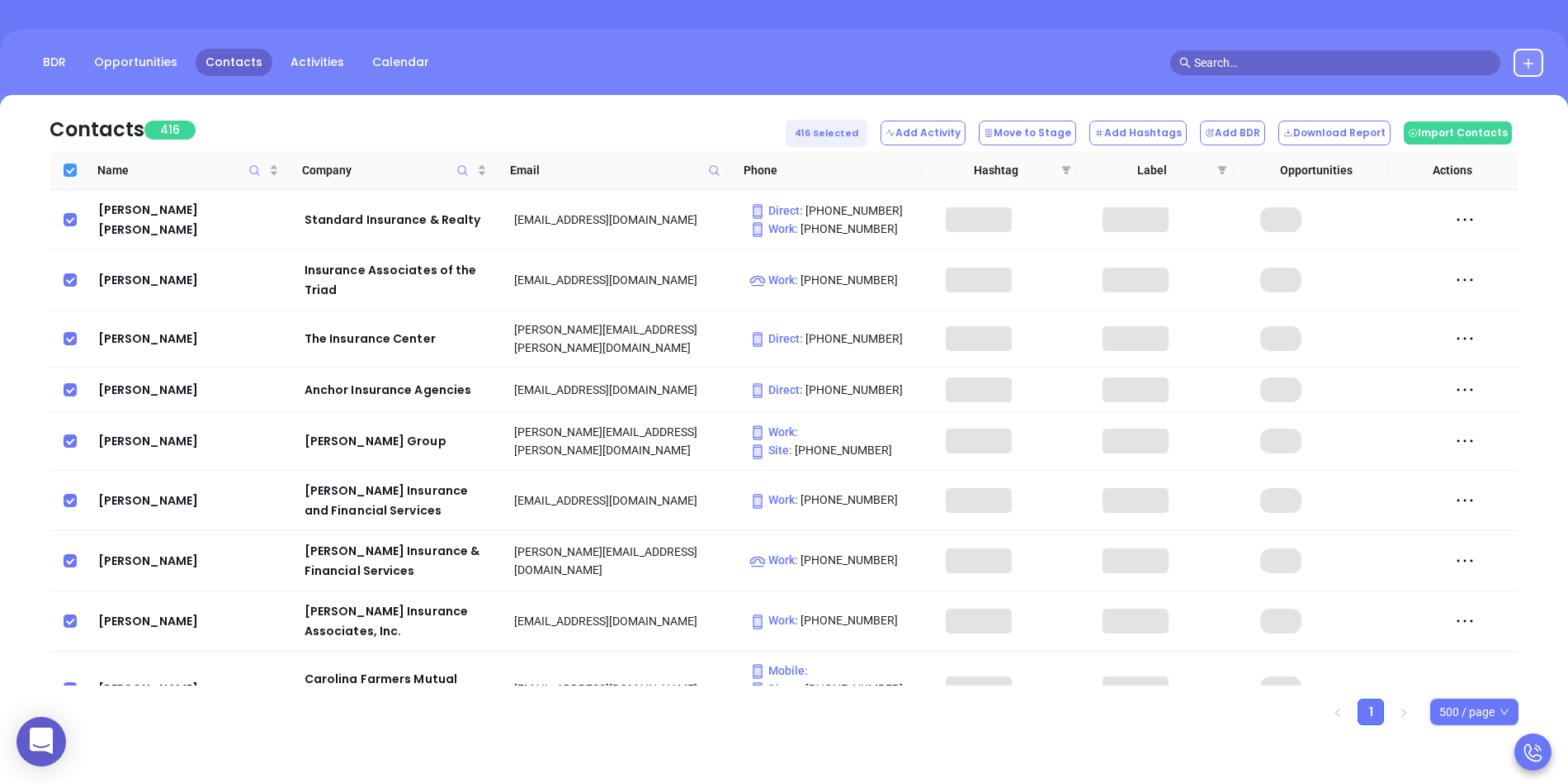
checkbox input "true"
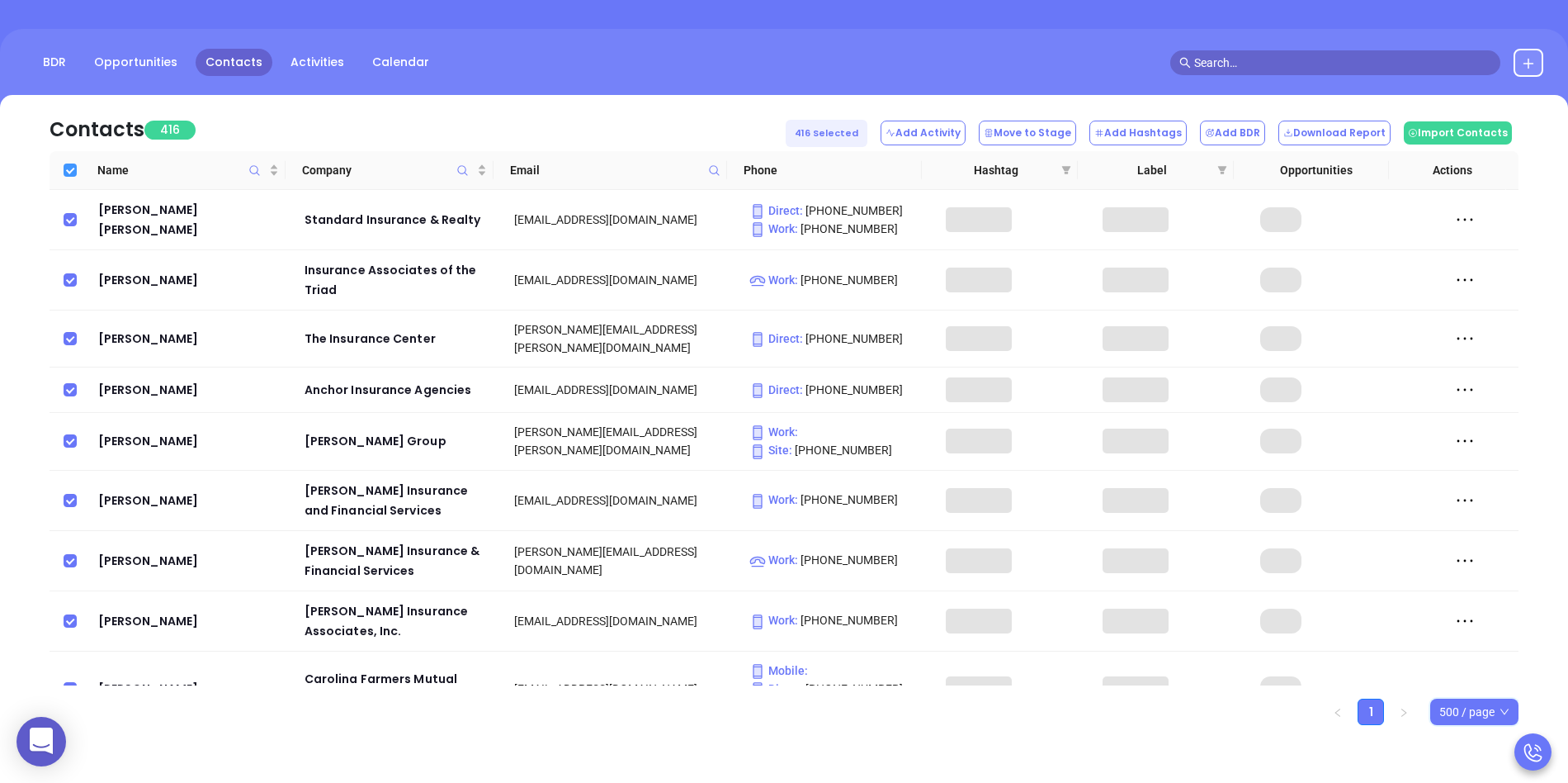
checkbox input "true"
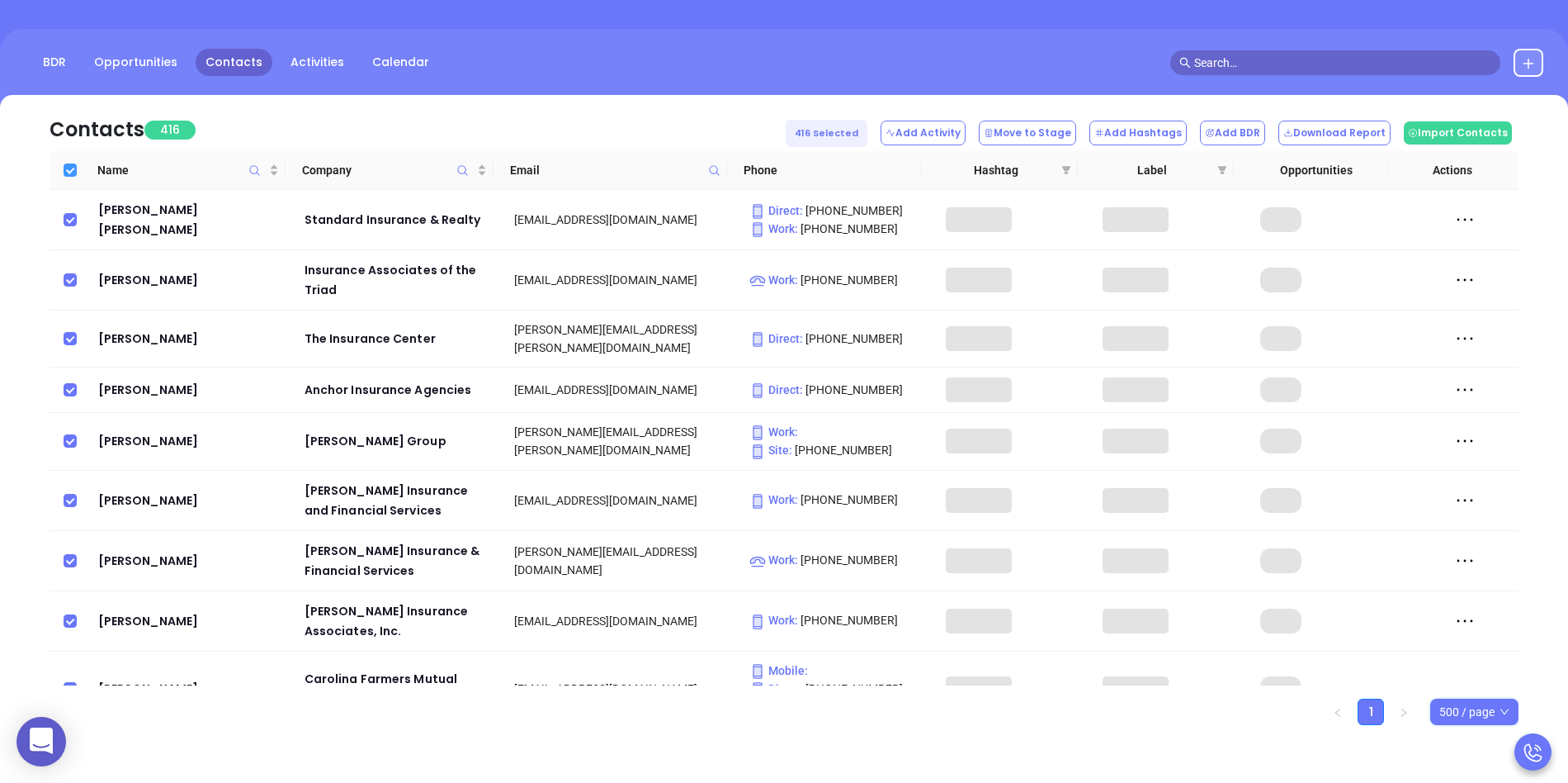
checkbox input "true"
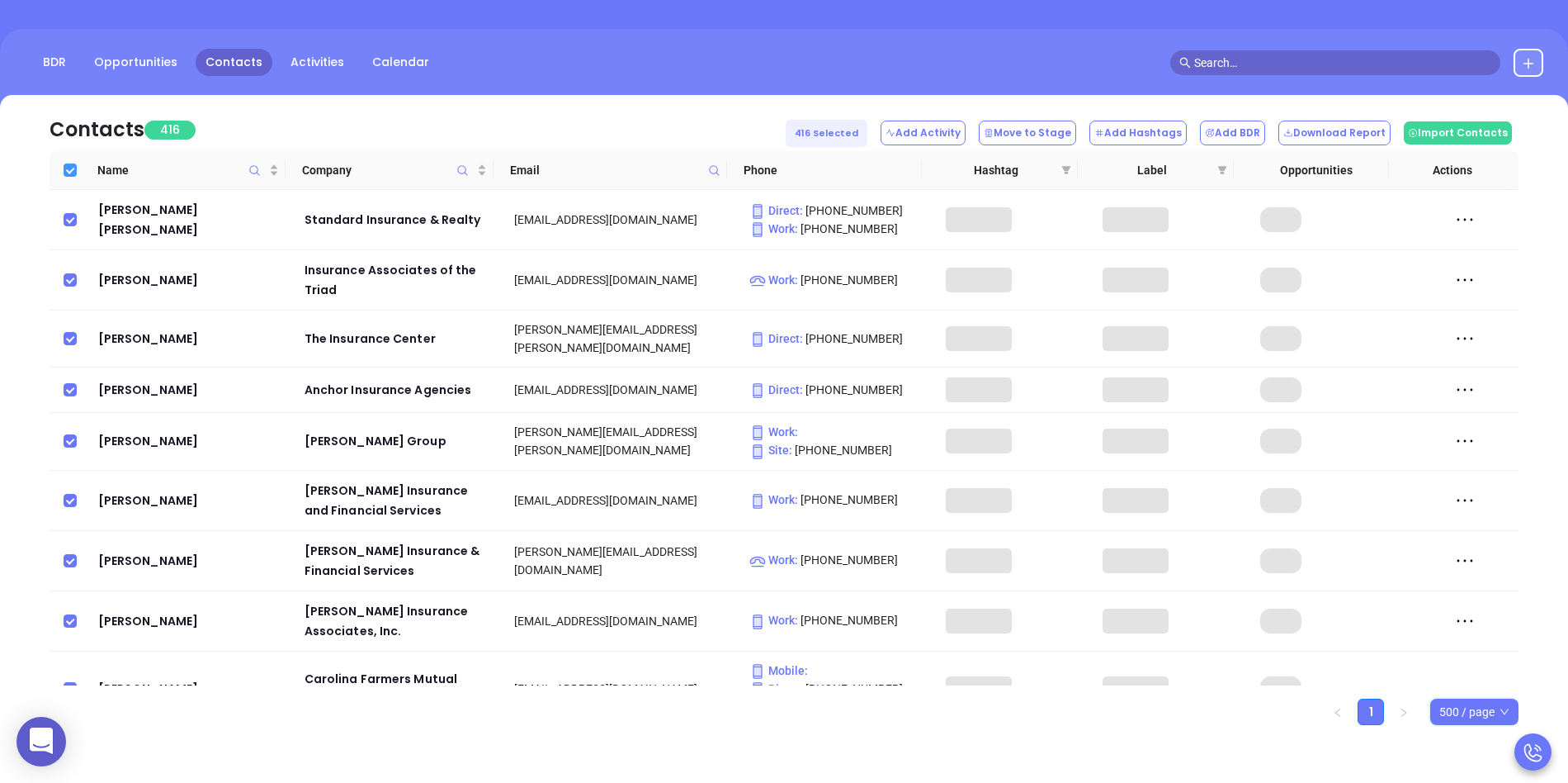
checkbox input "true"
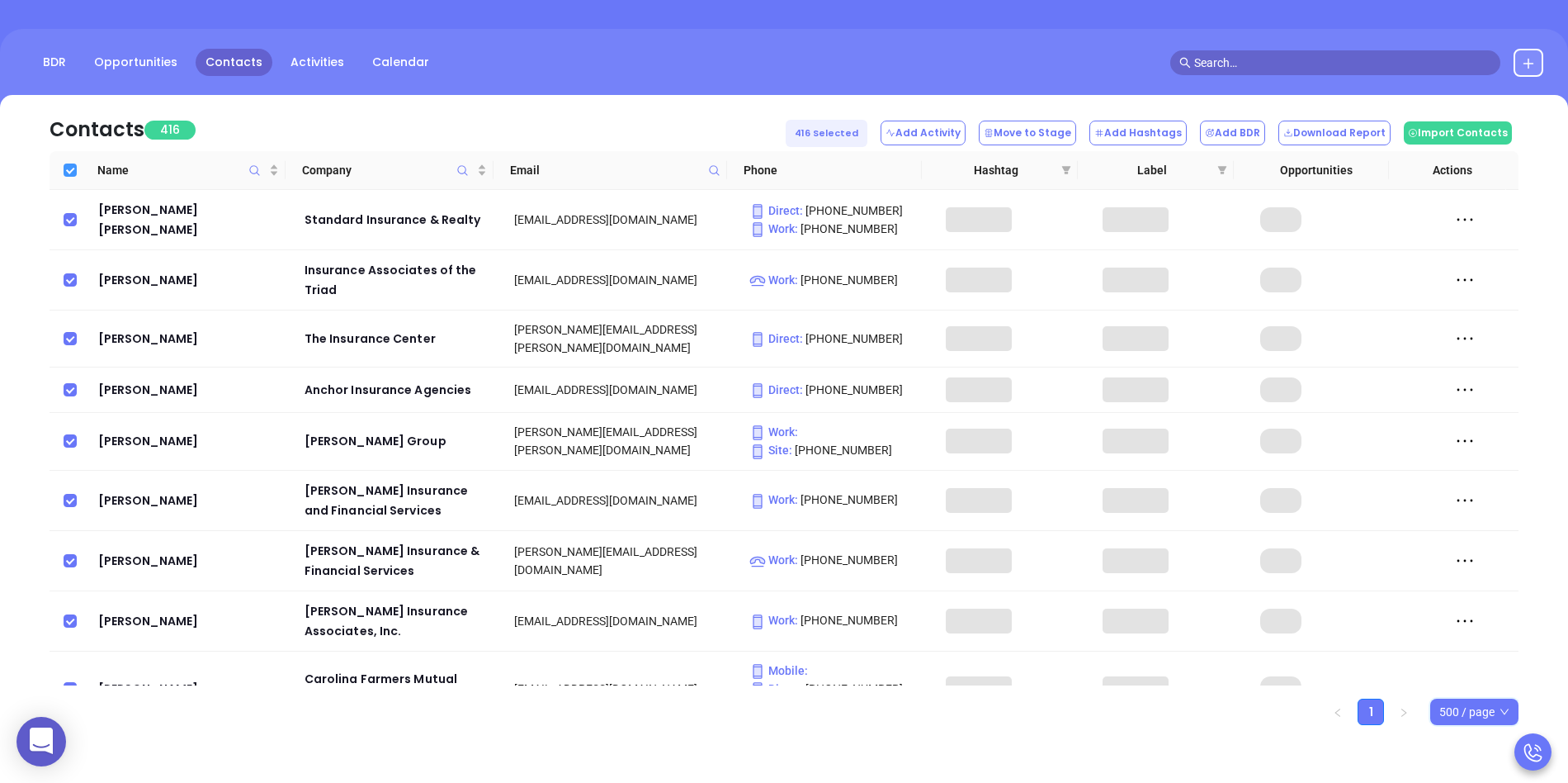
checkbox input "true"
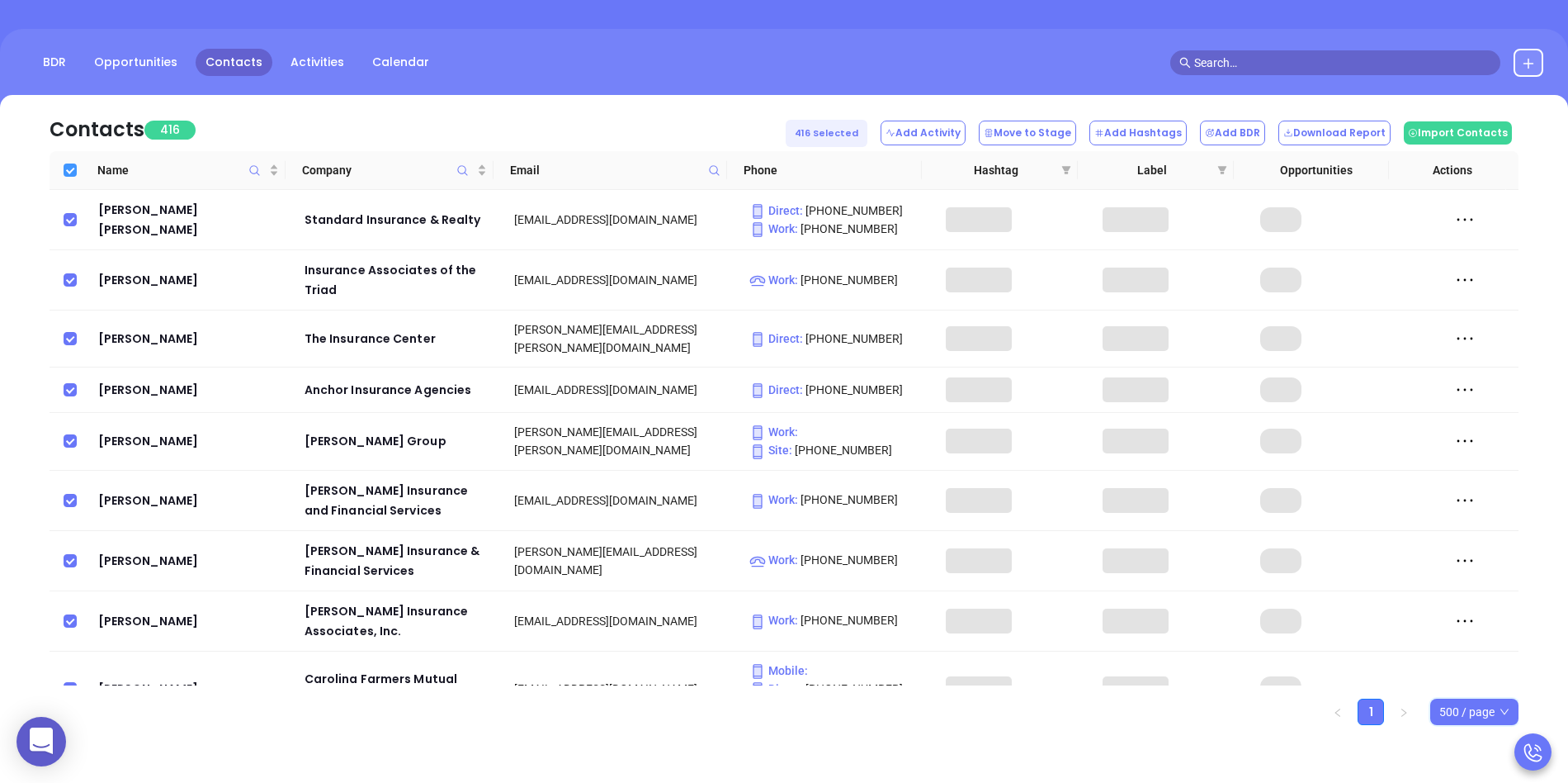
checkbox input "true"
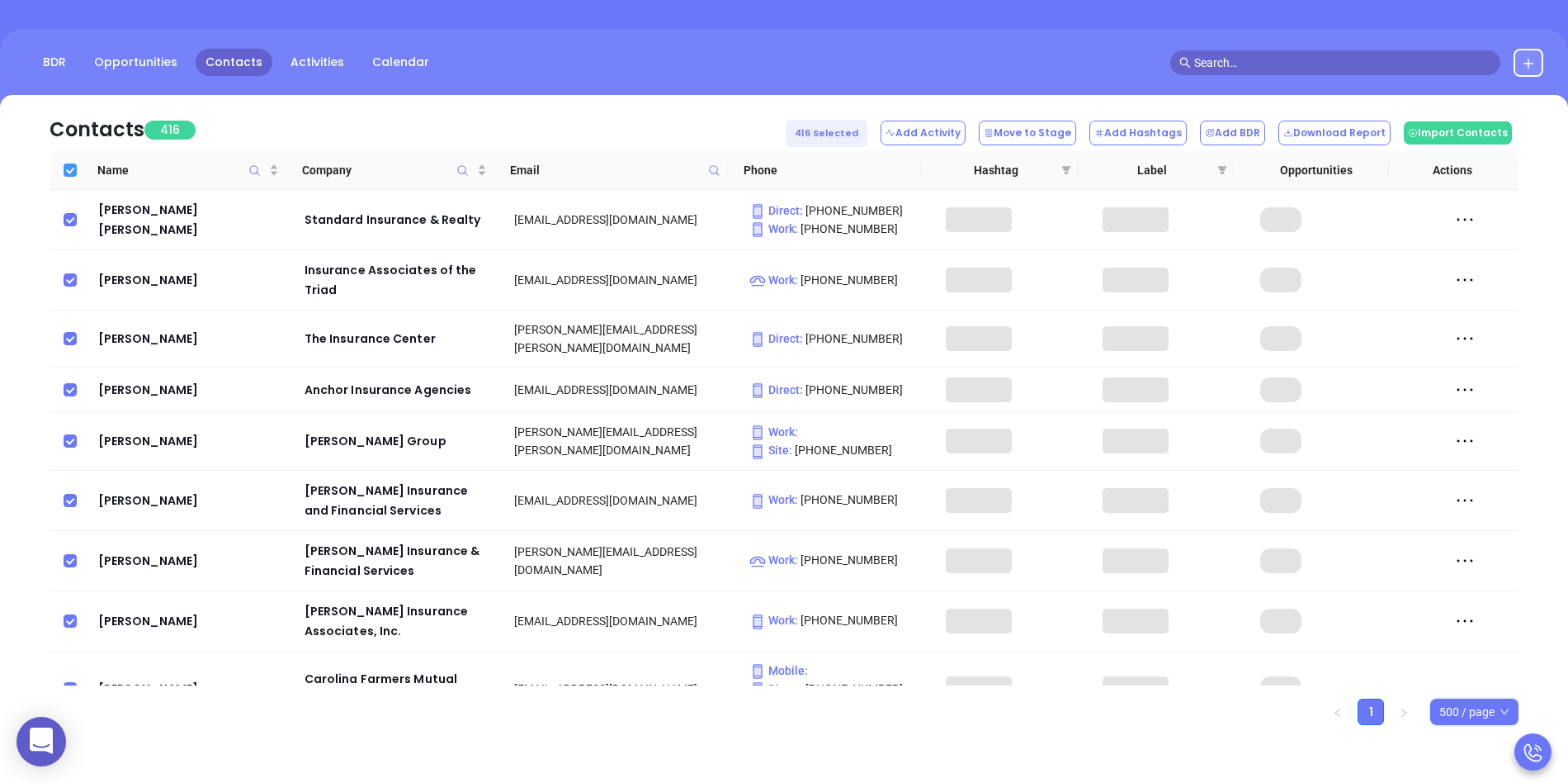
checkbox input "true"
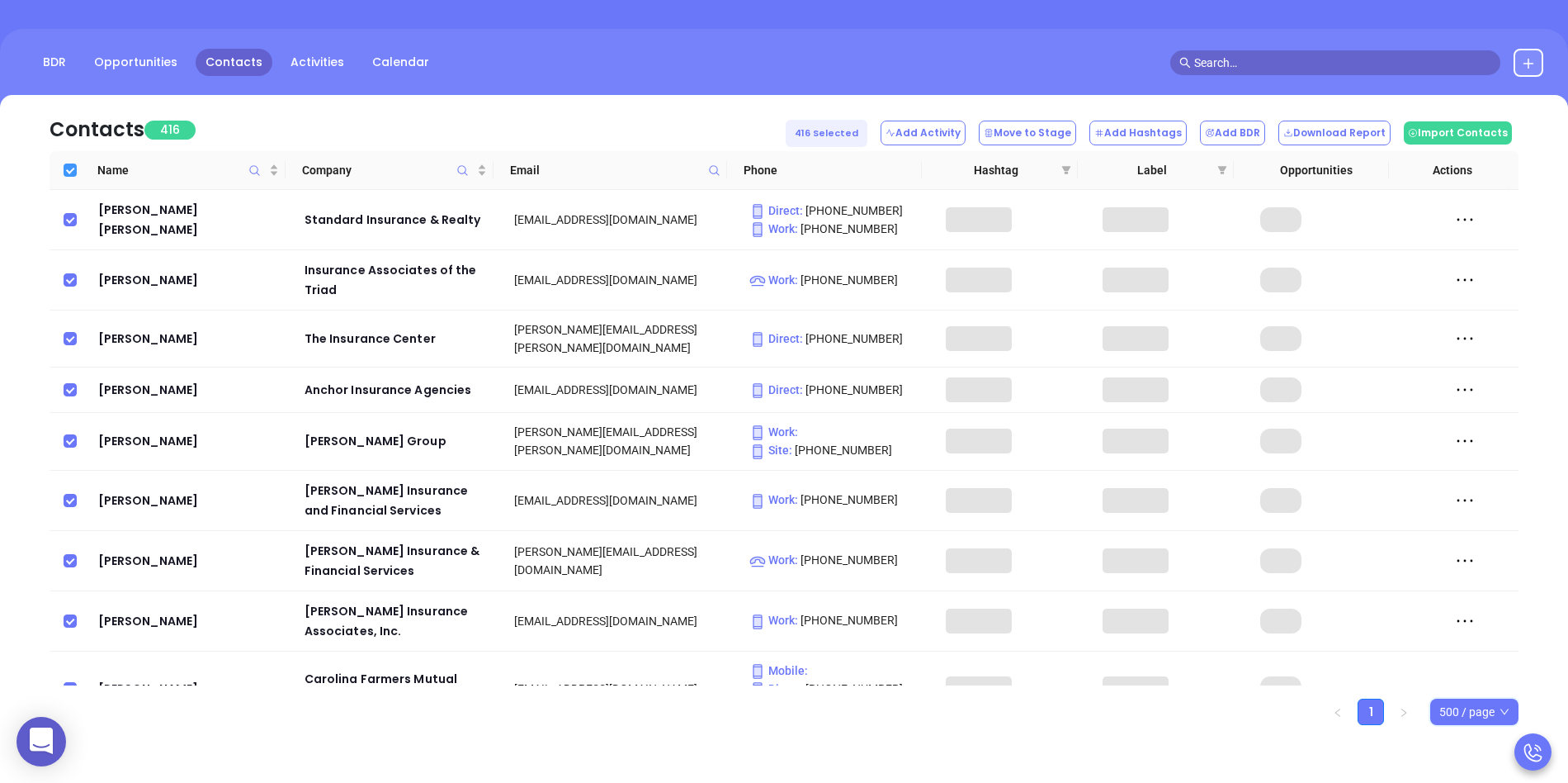
checkbox input "true"
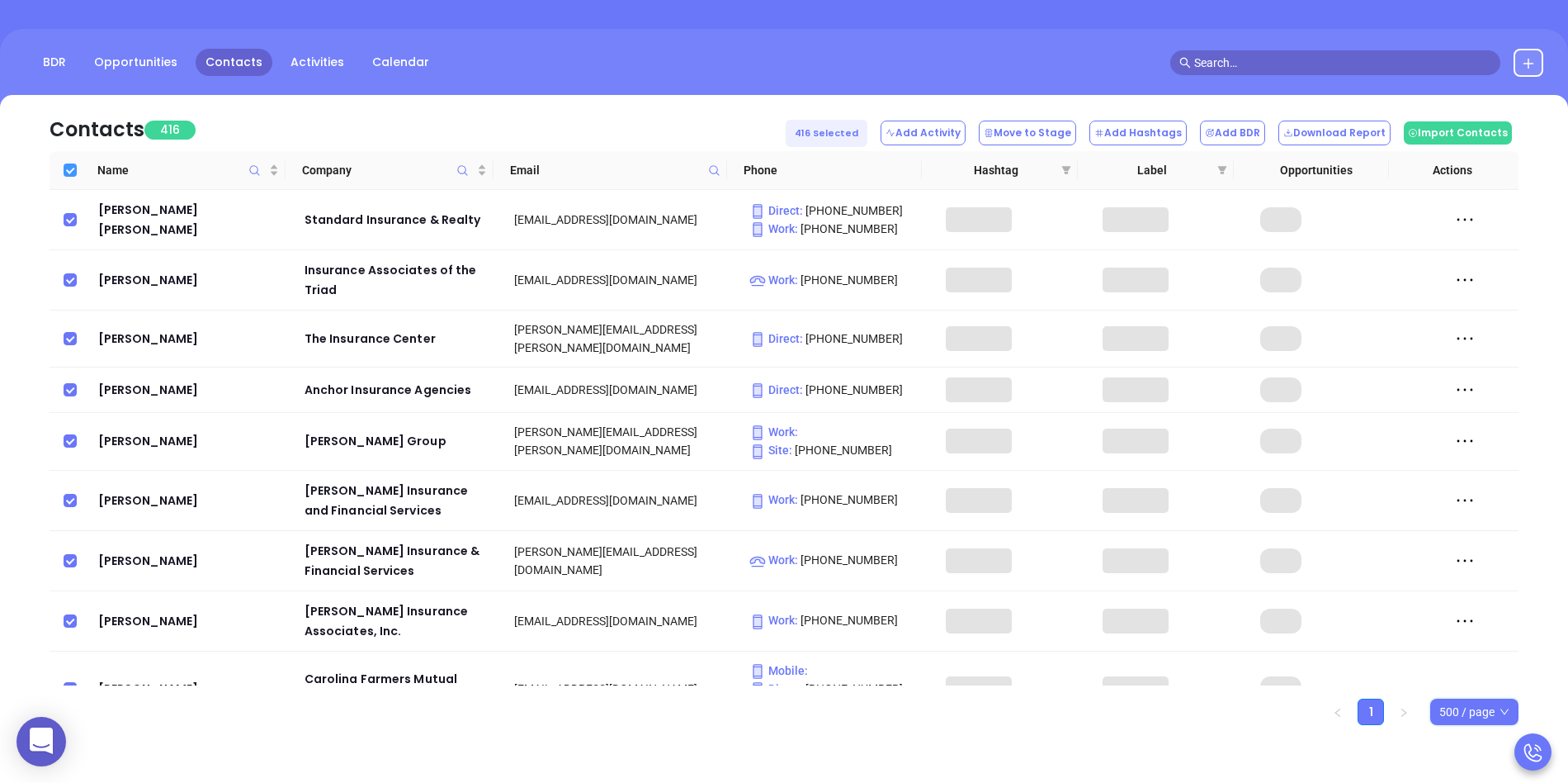
checkbox input "true"
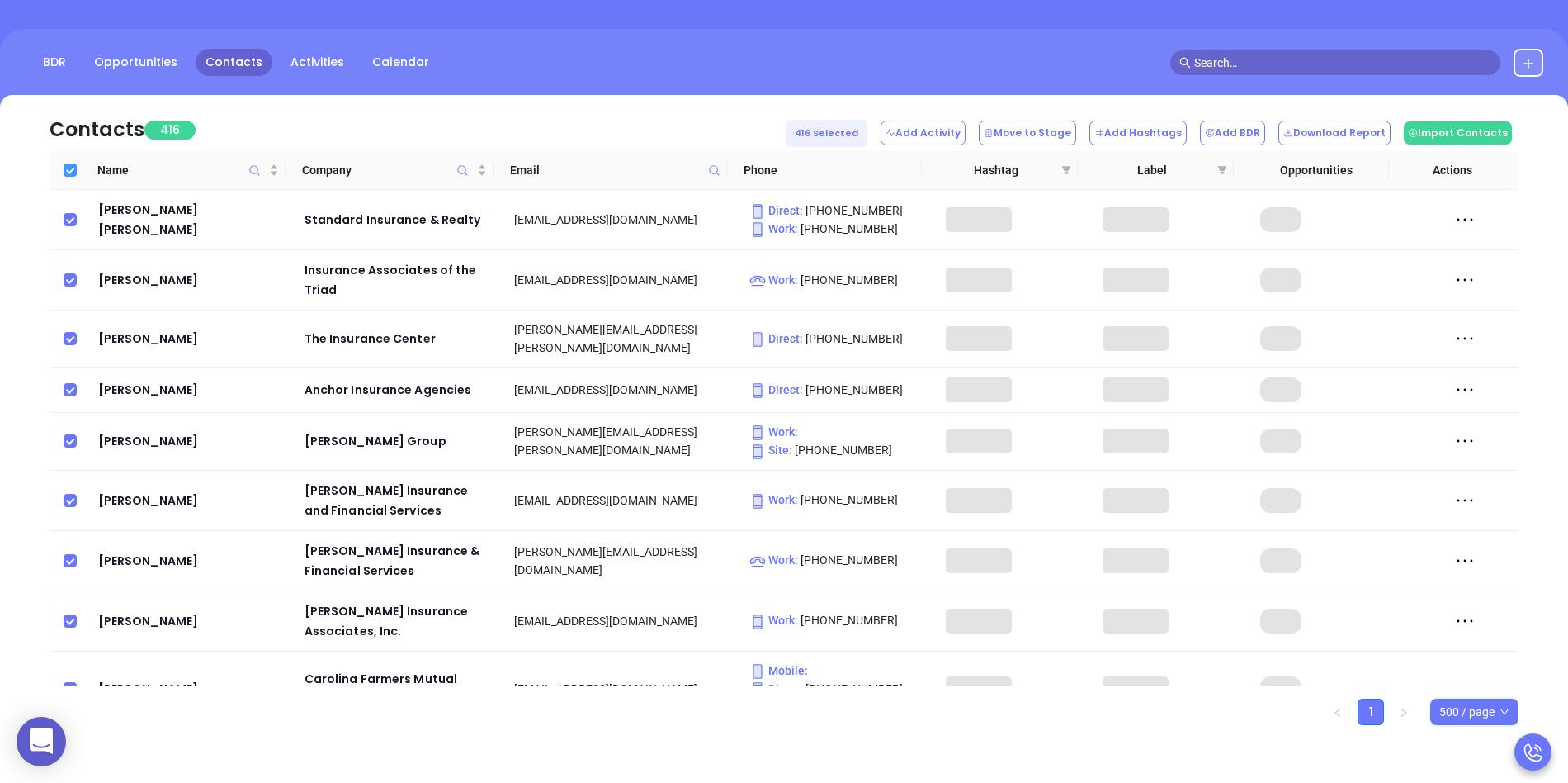
checkbox input "true"
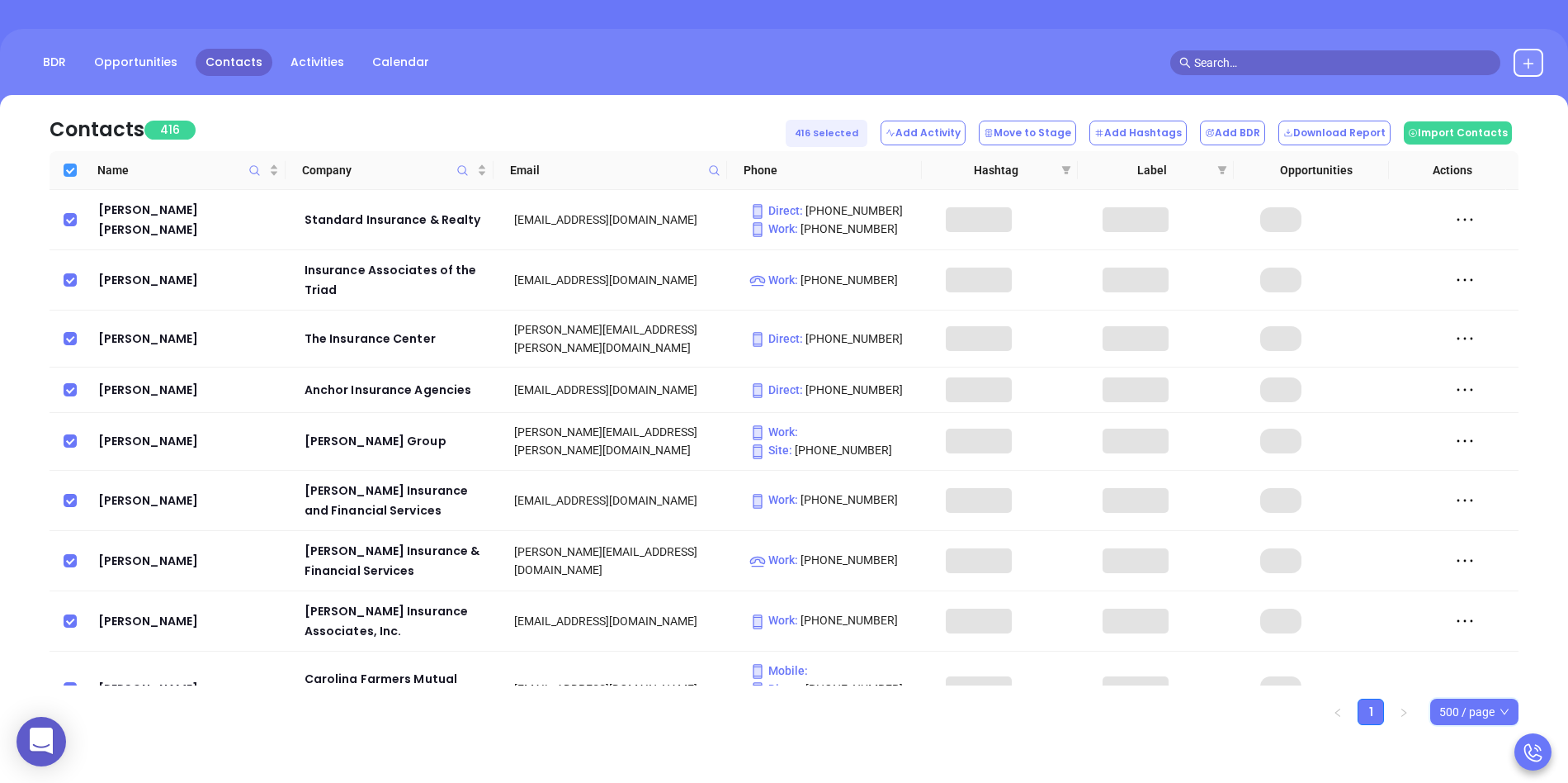
checkbox input "true"
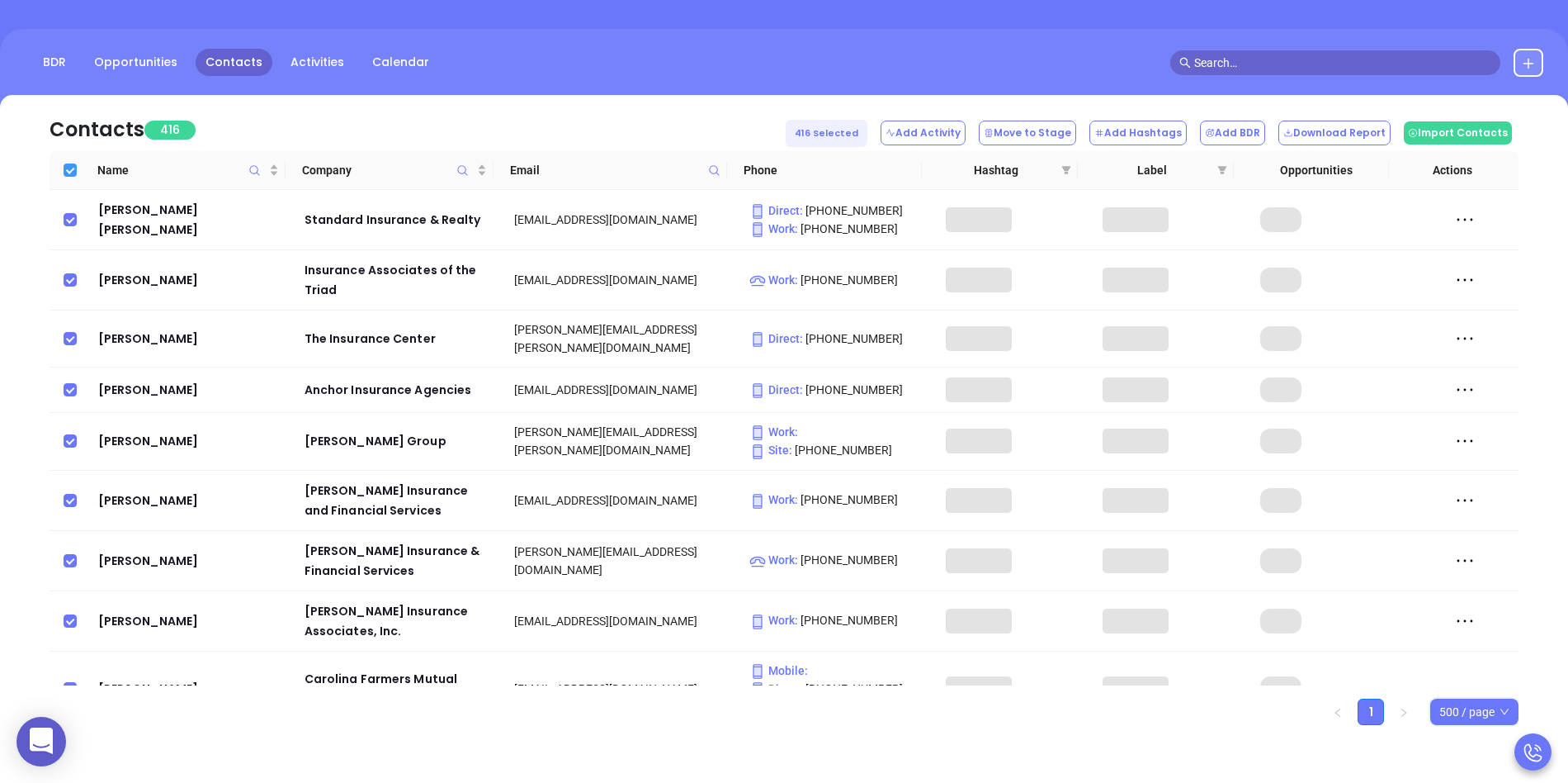
checkbox input "true"
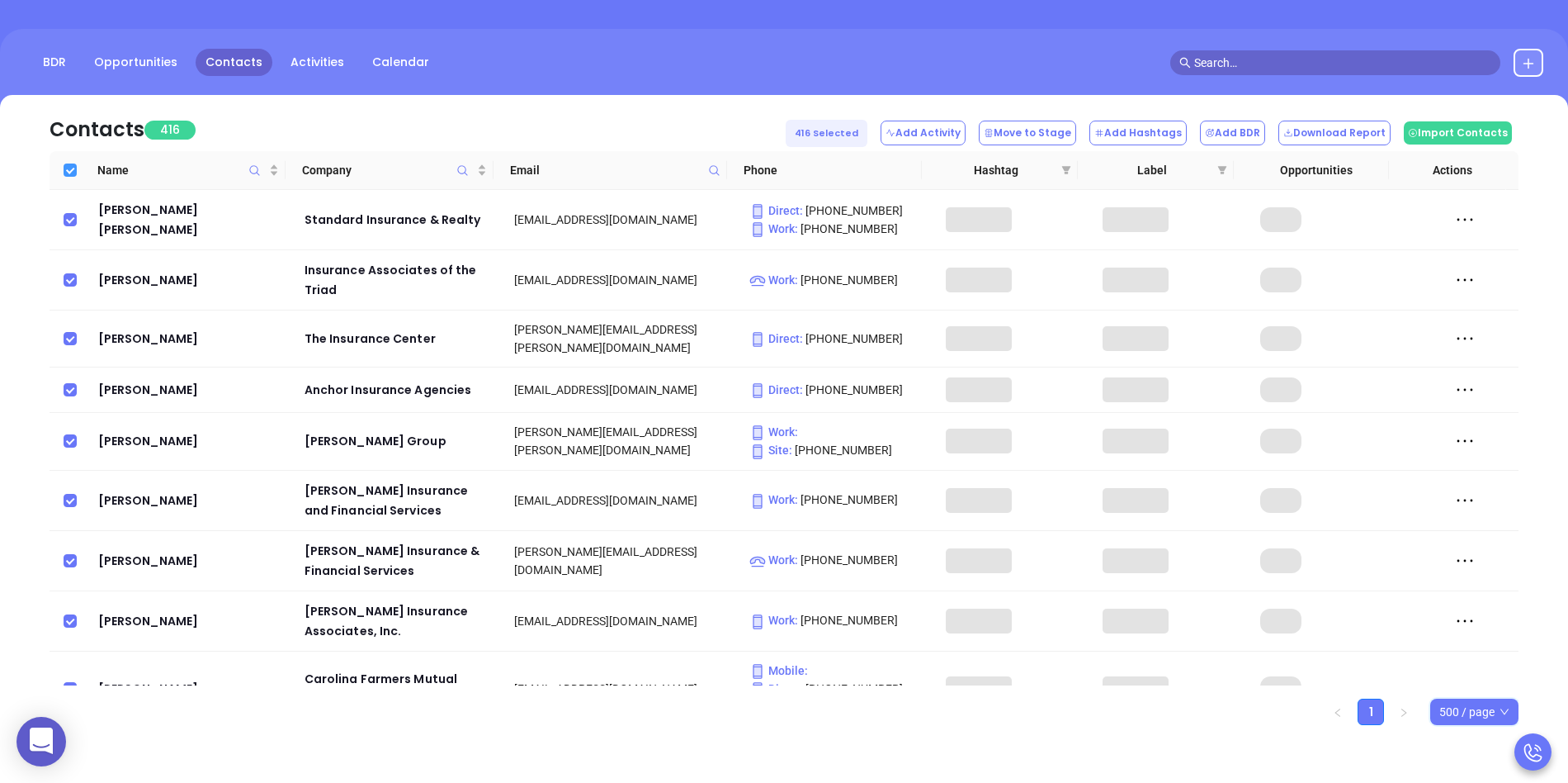
checkbox input "true"
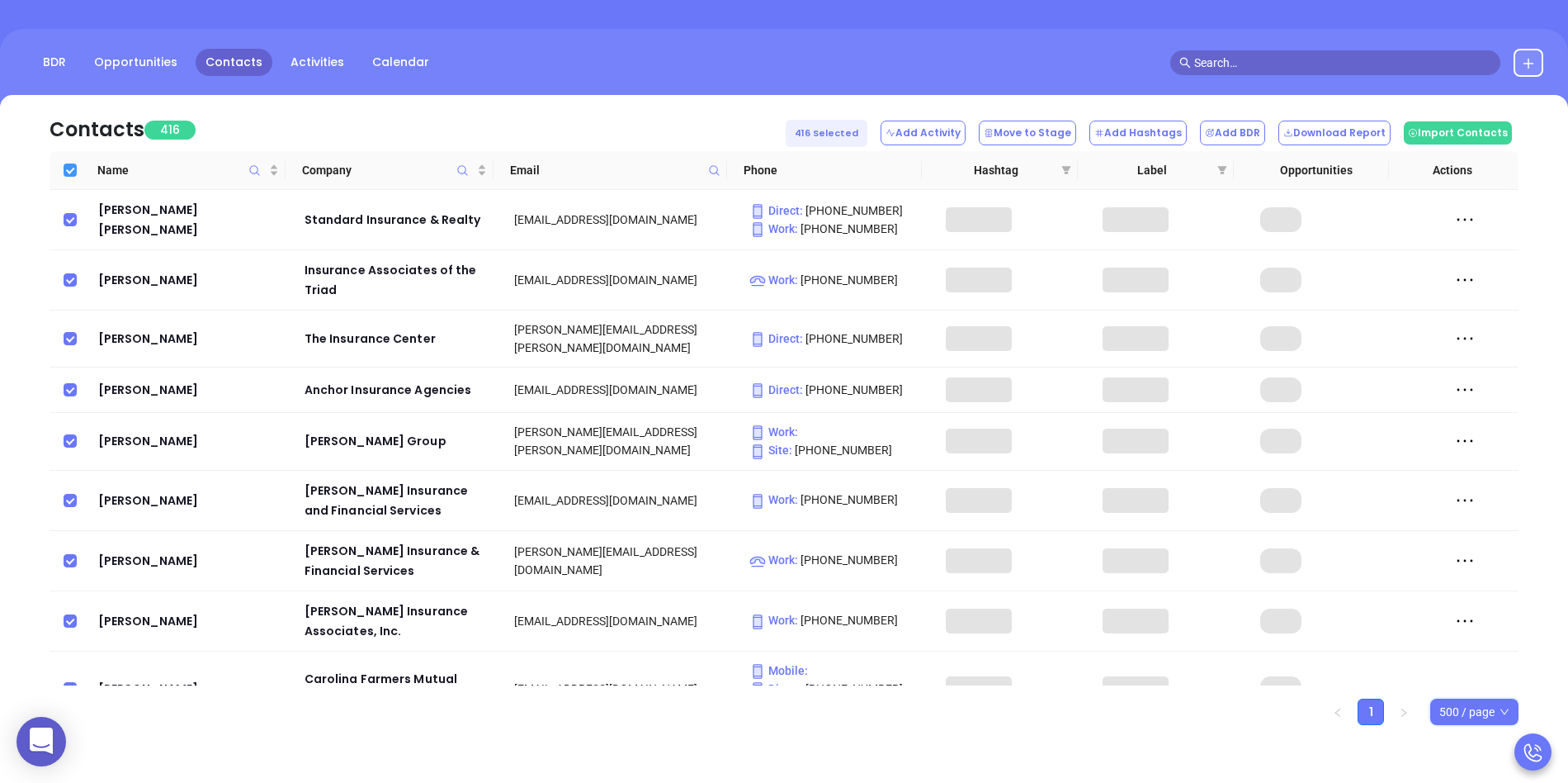
checkbox input "true"
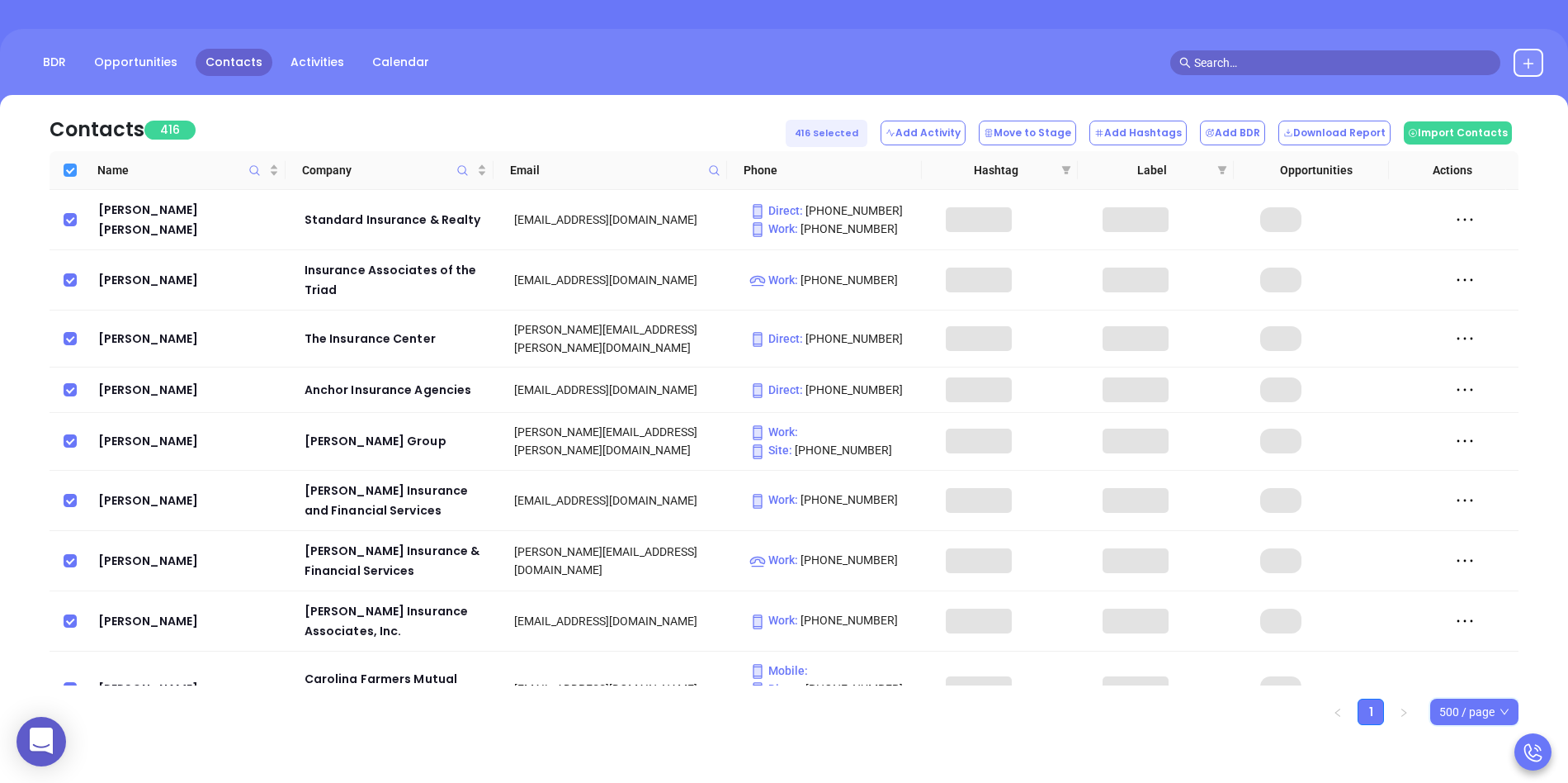
checkbox input "true"
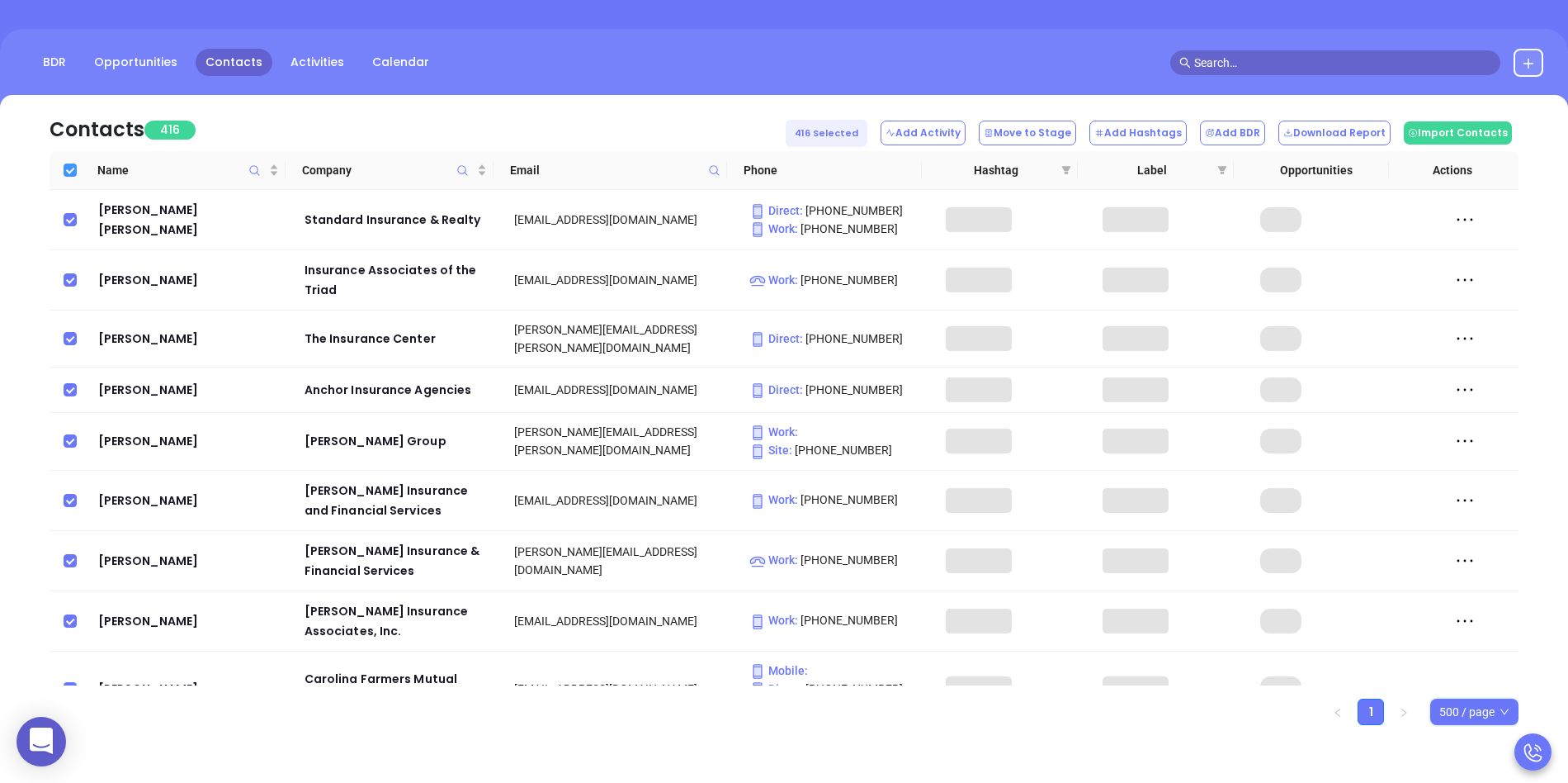
checkbox input "true"
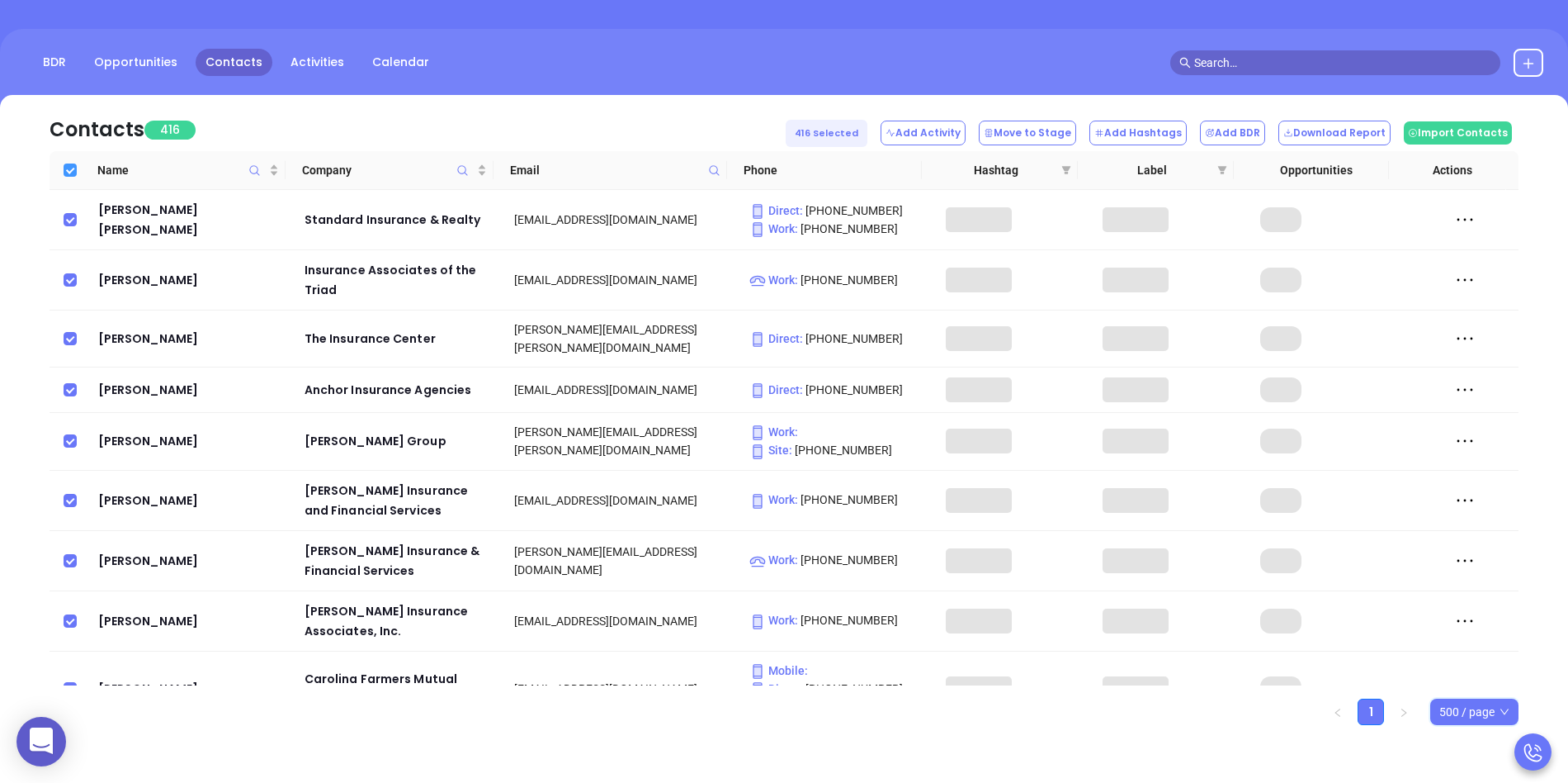
checkbox input "true"
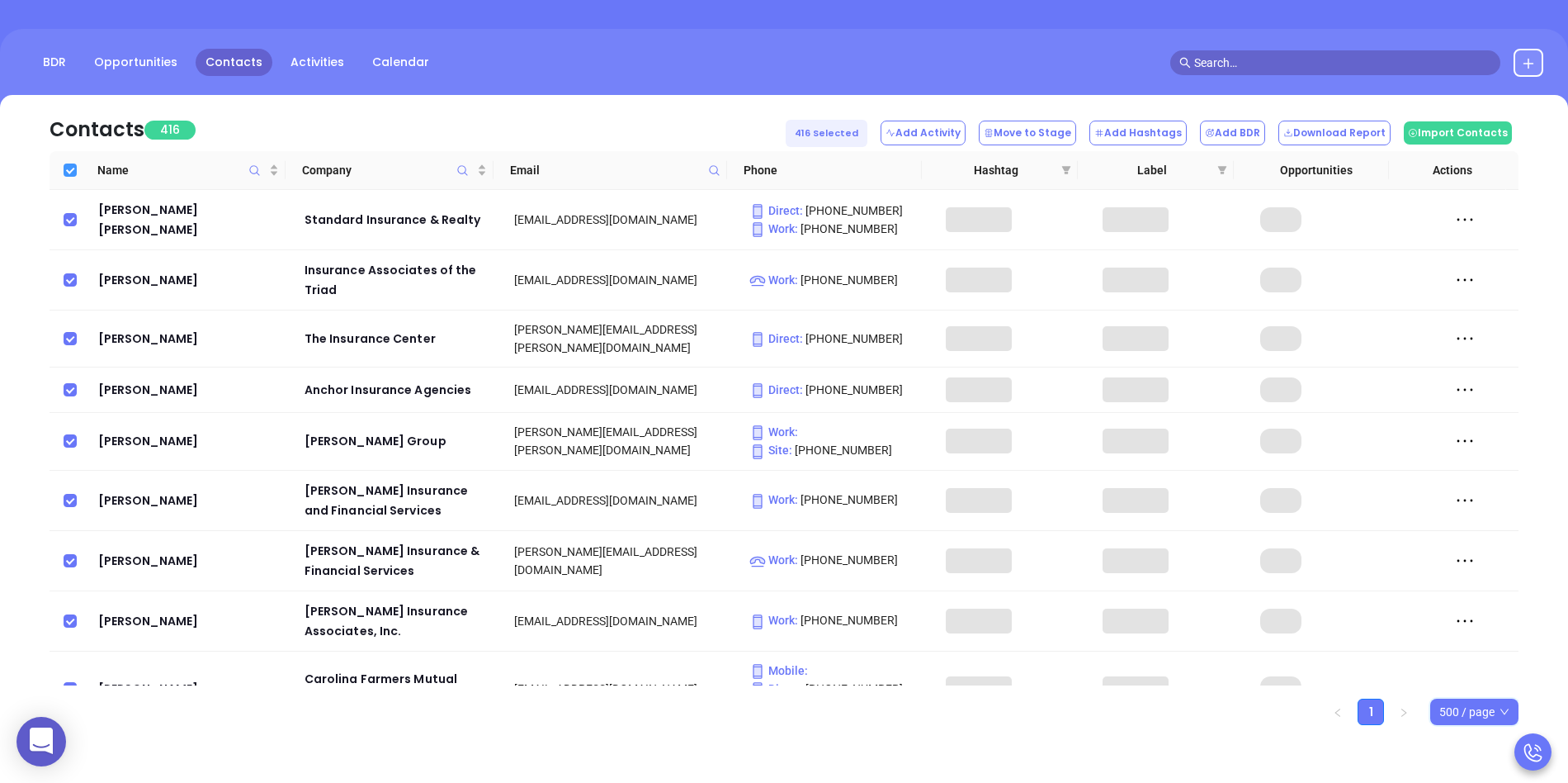
checkbox input "true"
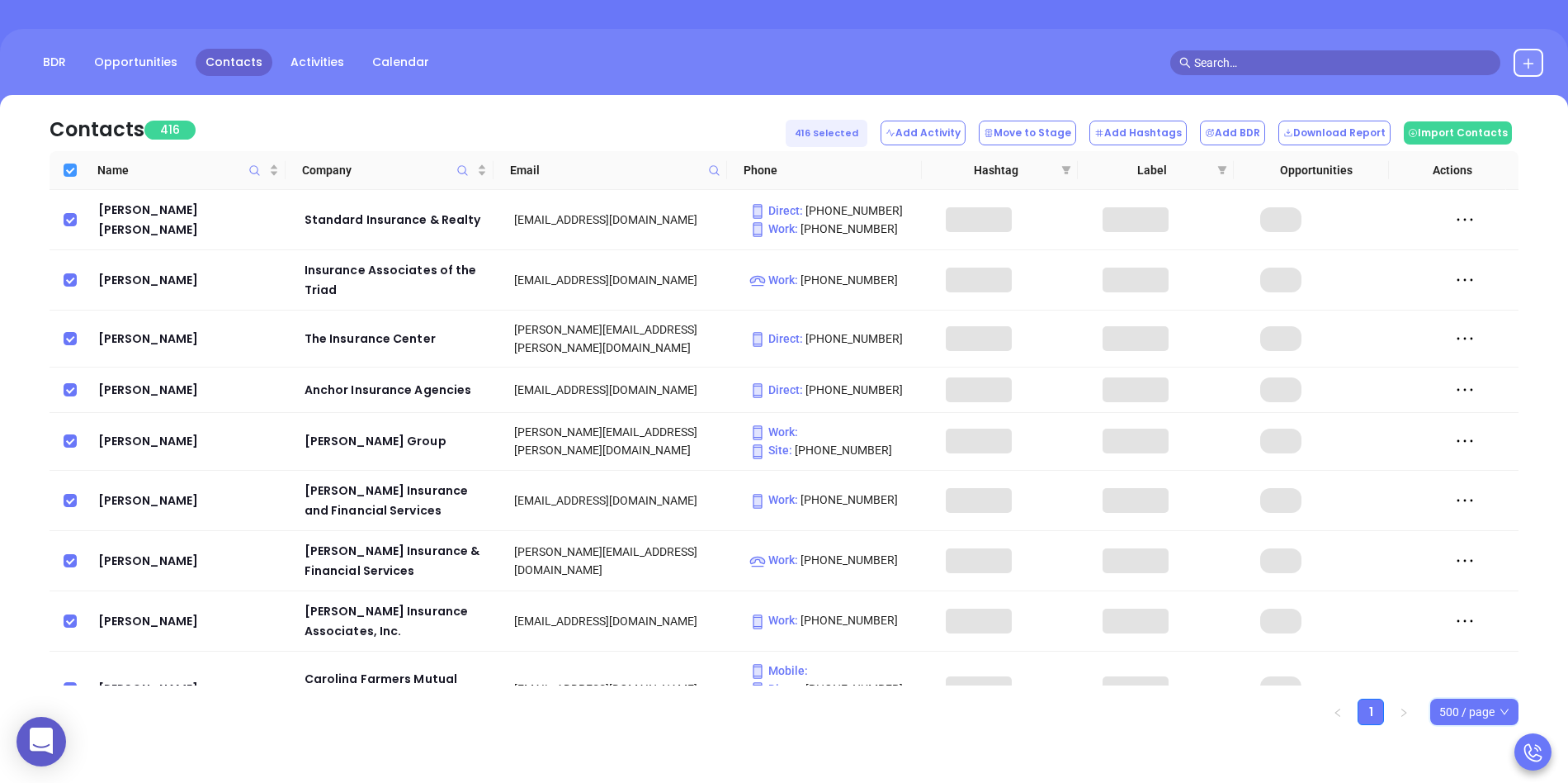
checkbox input "true"
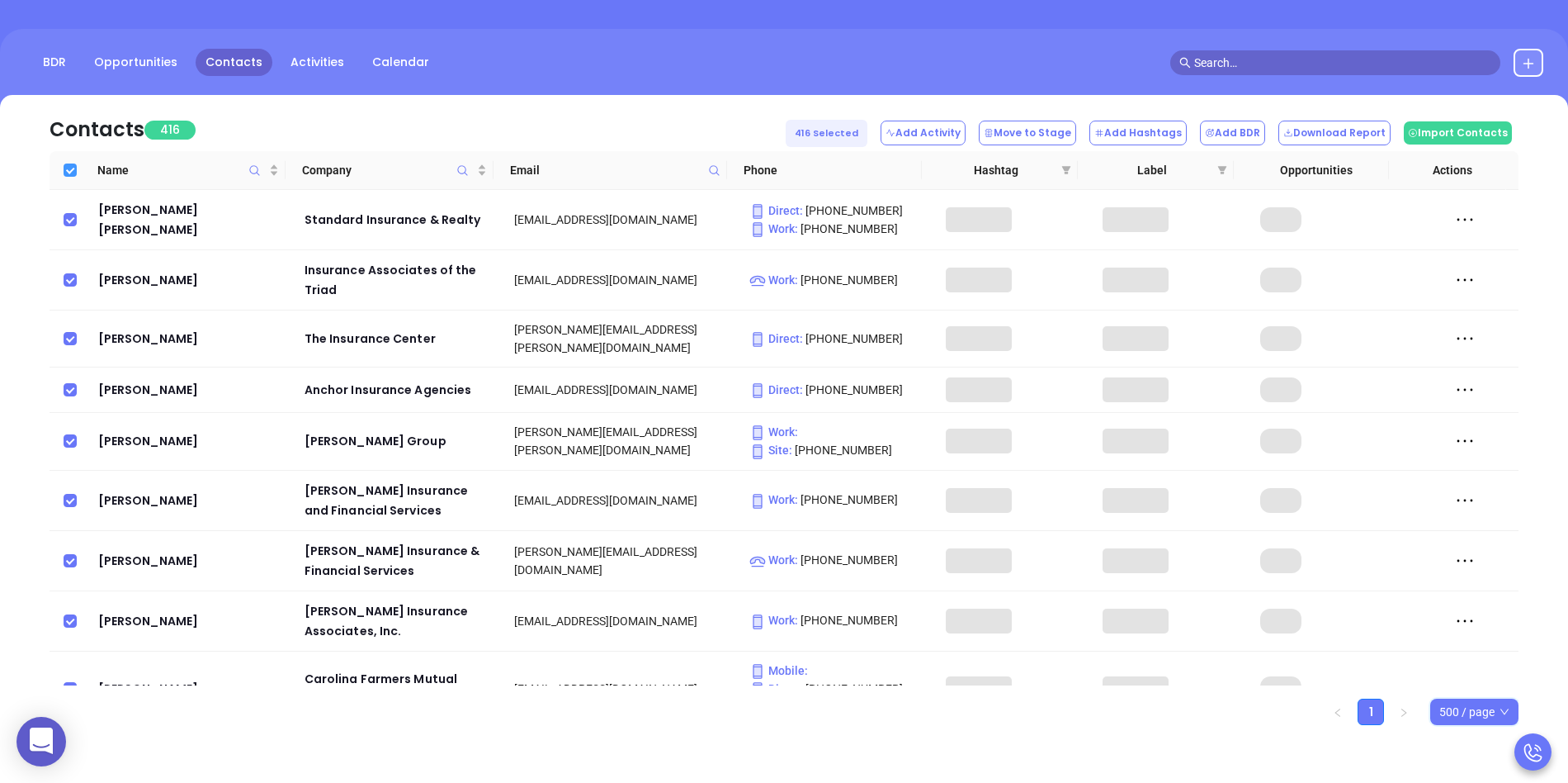
checkbox input "true"
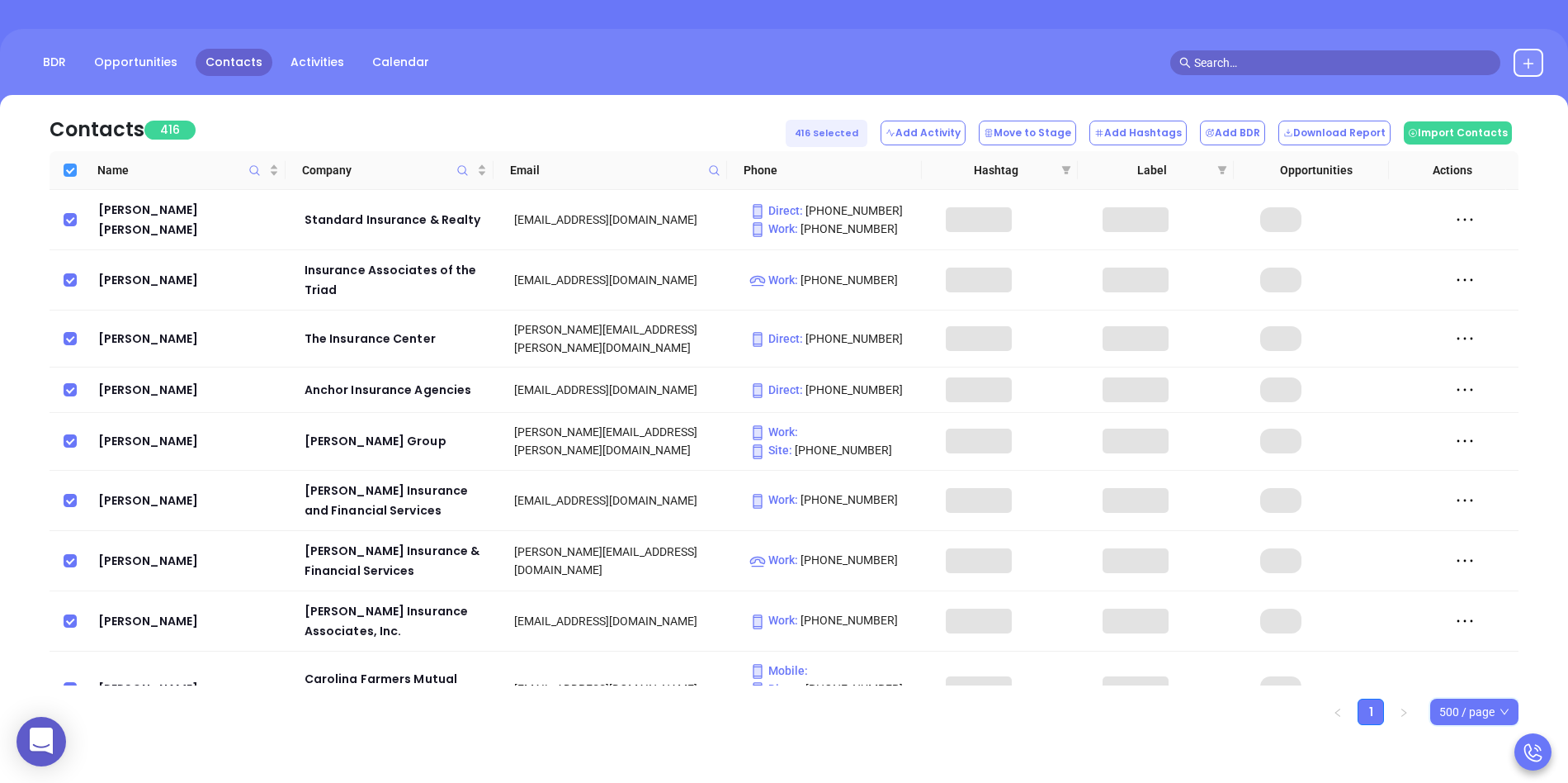
checkbox input "true"
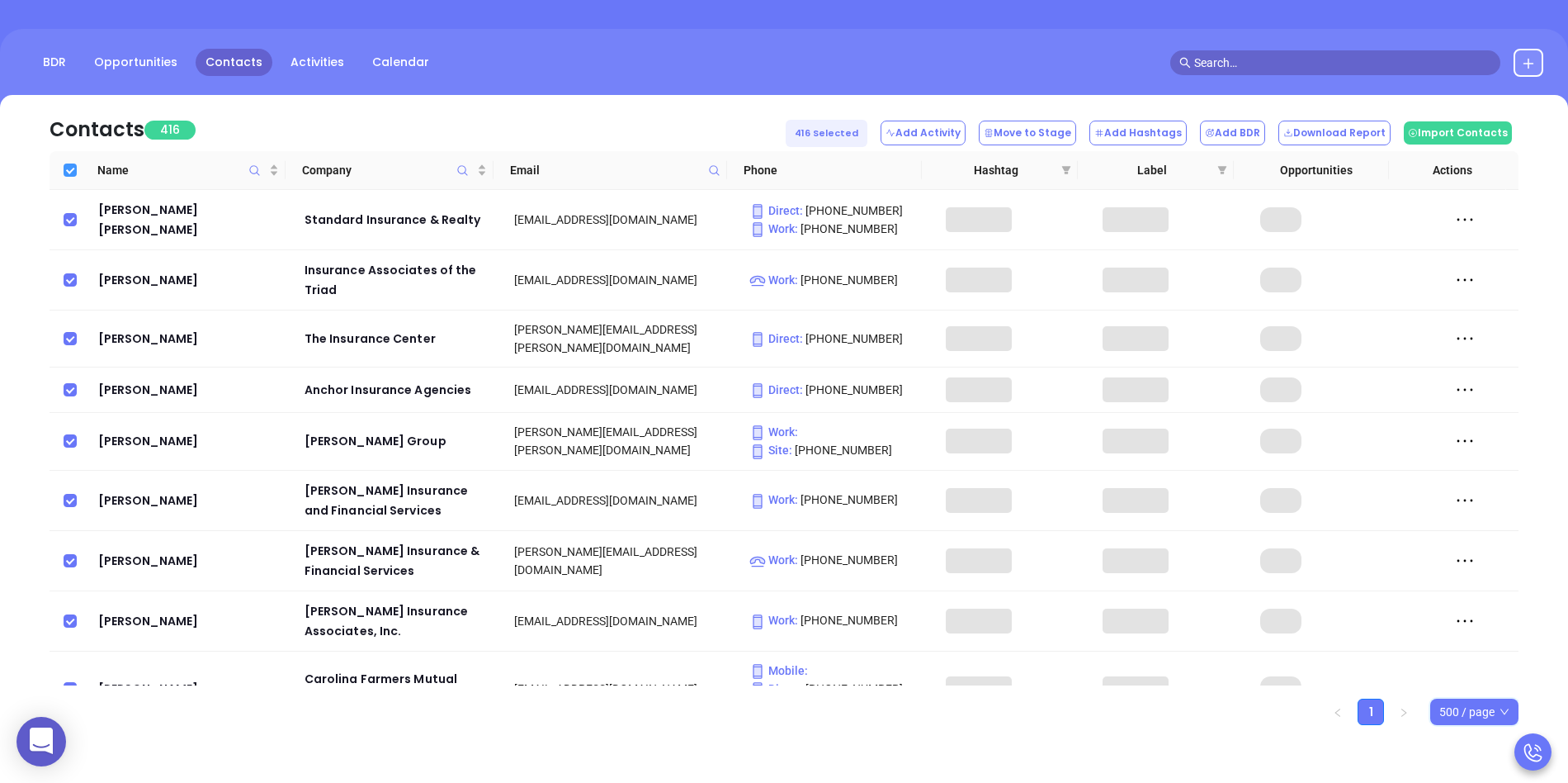
checkbox input "true"
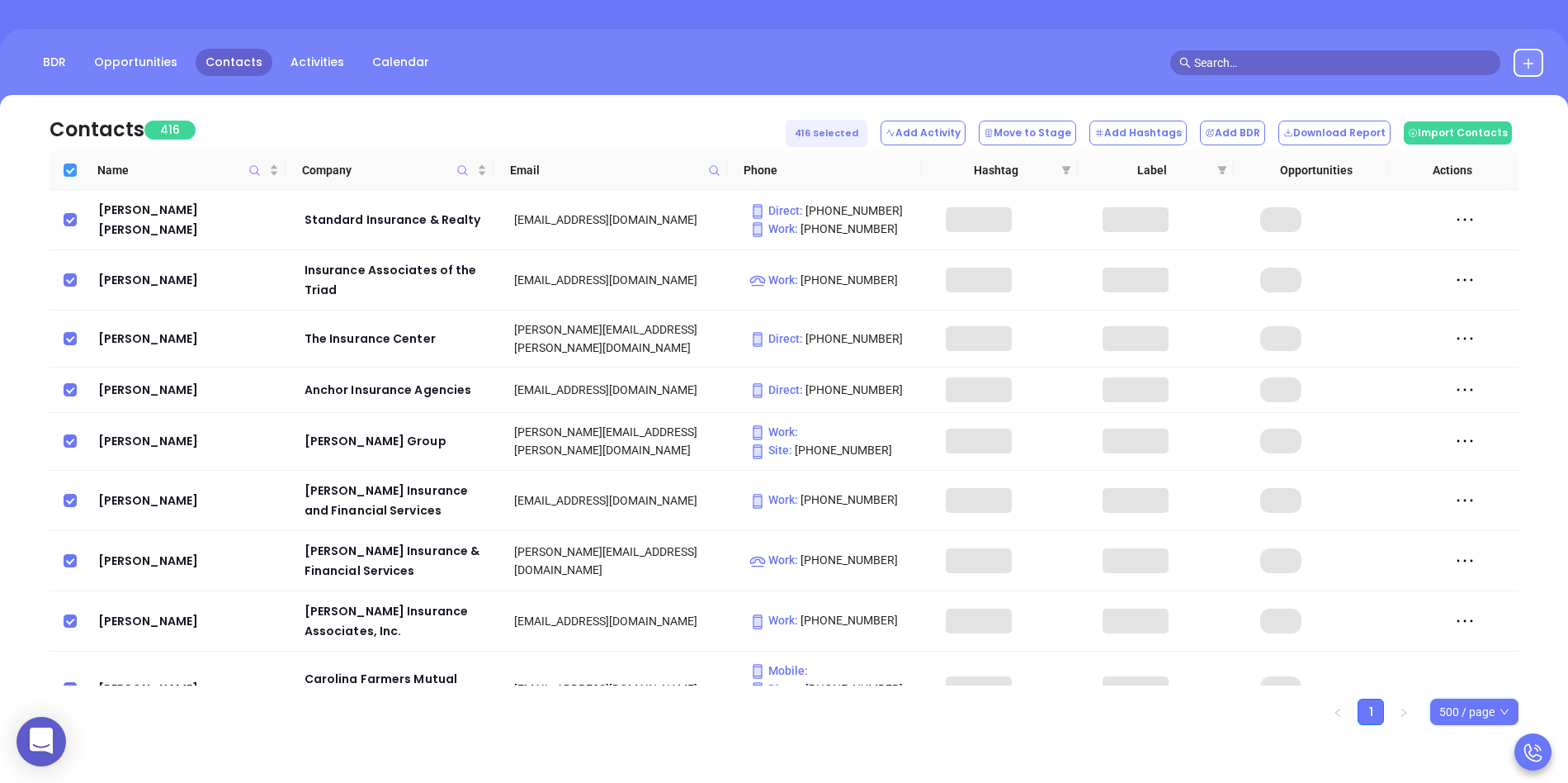
checkbox input "true"
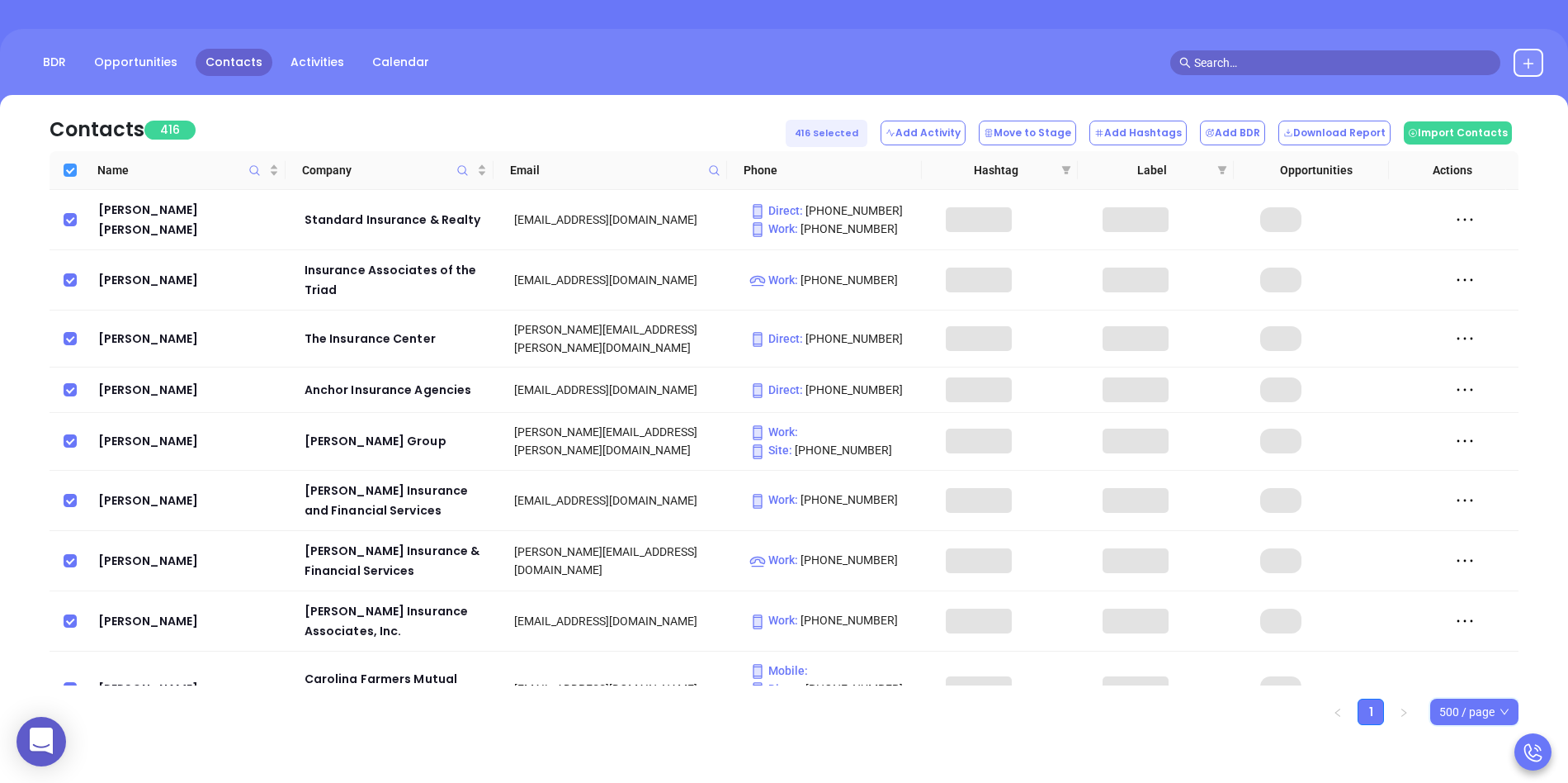
checkbox input "true"
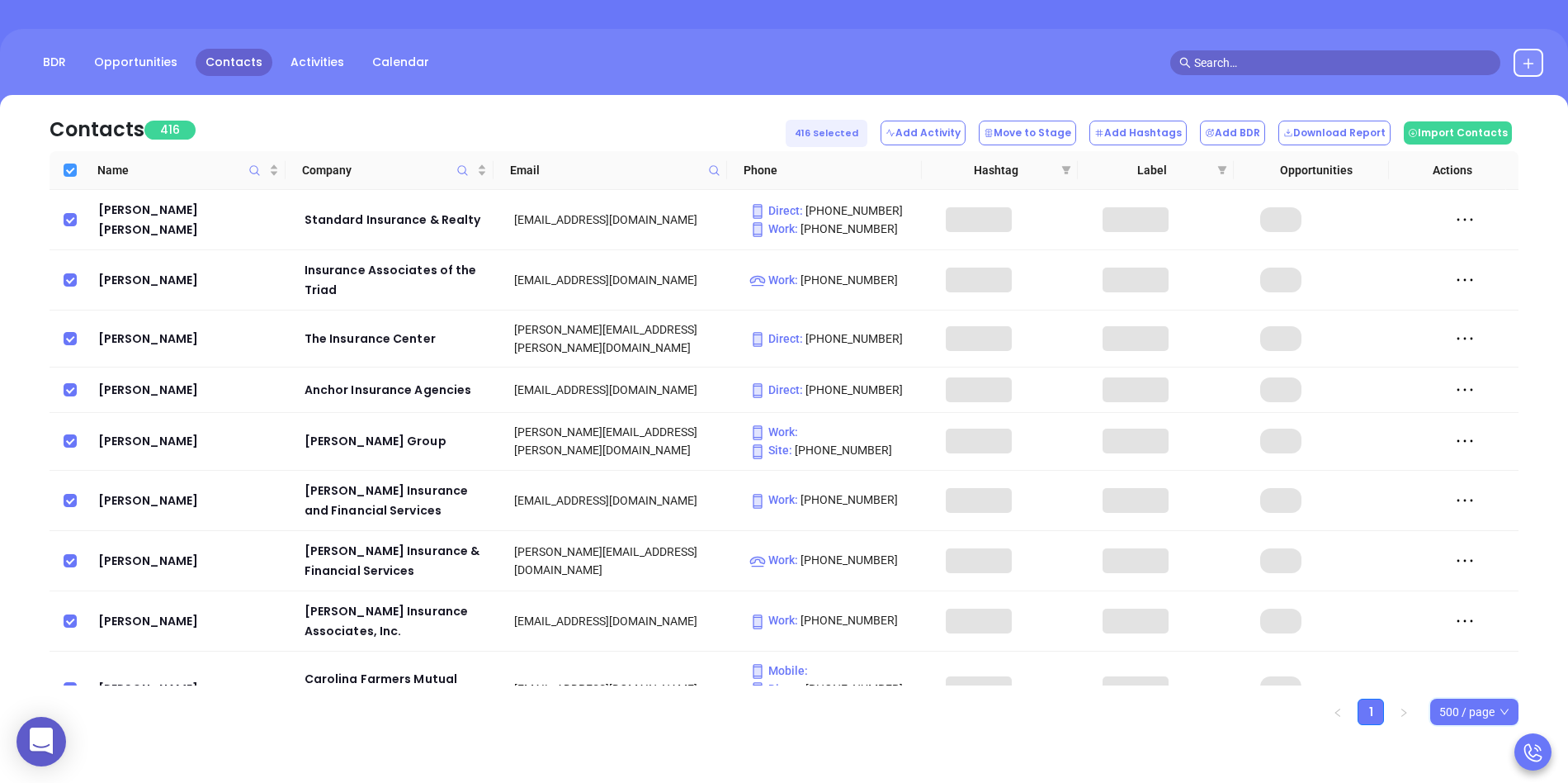
checkbox input "true"
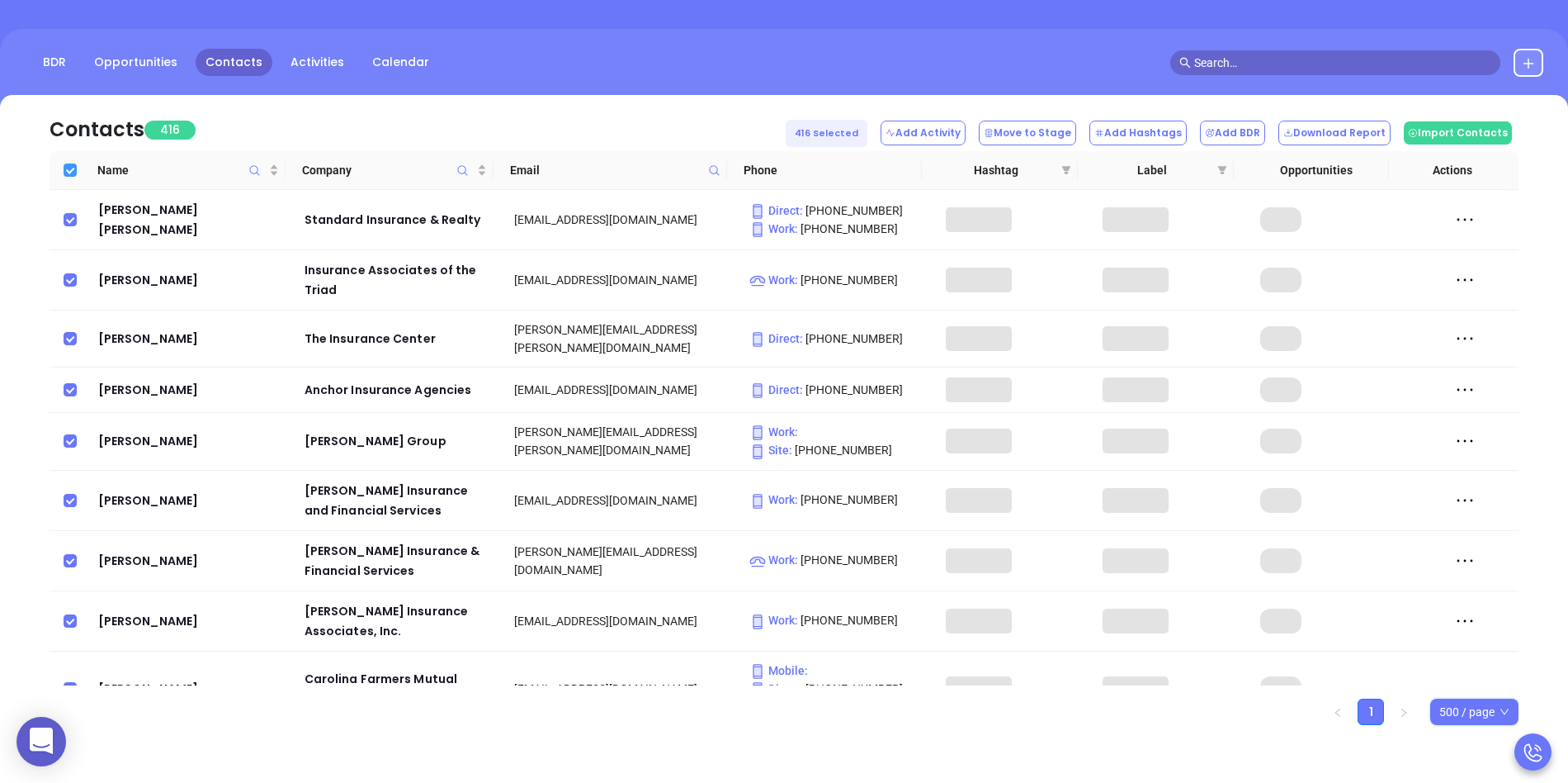
checkbox input "true"
click at [615, 79] on div "BDR Opportunities Contacts Activities Calendar" at bounding box center [784, 70] width 1568 height 83
click at [1331, 132] on button "Download Report" at bounding box center [1334, 133] width 112 height 25
